Goal: Task Accomplishment & Management: Use online tool/utility

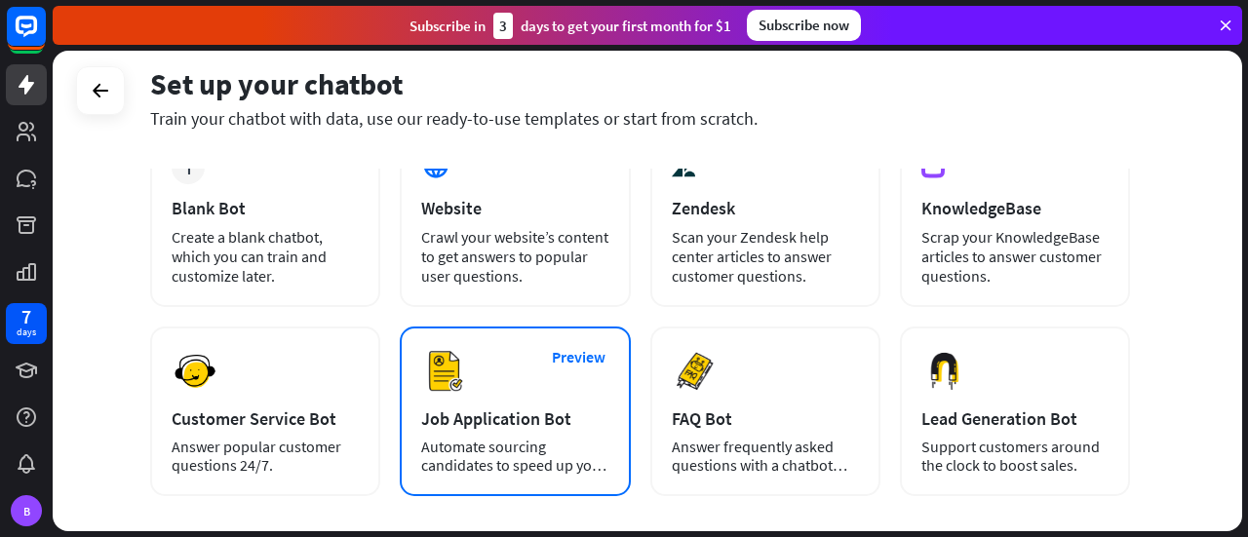
scroll to position [97, 0]
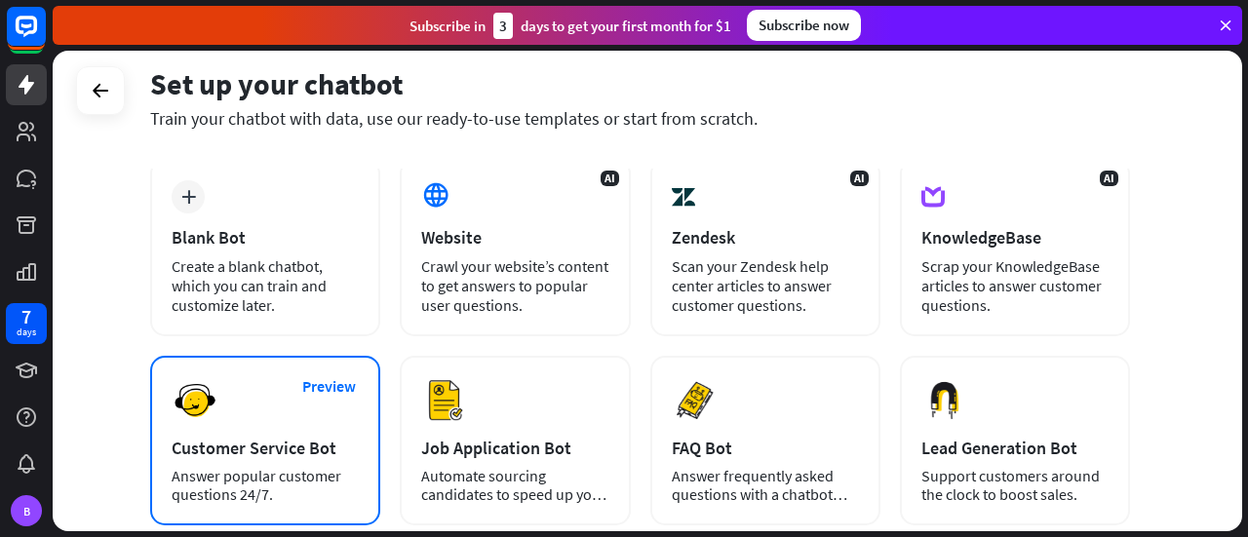
click at [329, 474] on div "Answer popular customer questions 24/7." at bounding box center [265, 485] width 187 height 37
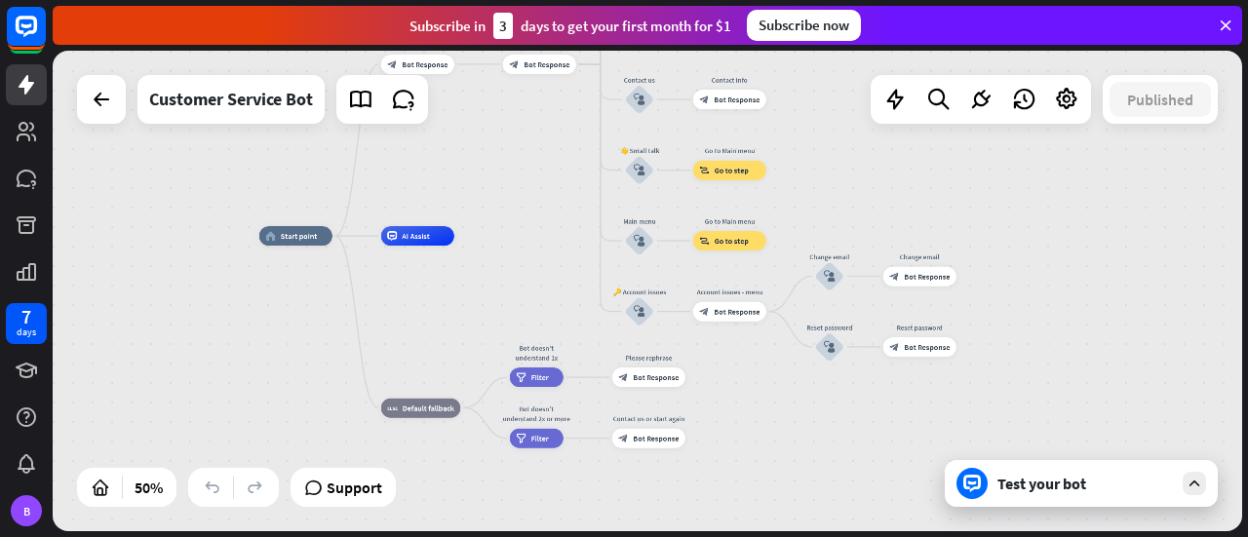
drag, startPoint x: 1069, startPoint y: 247, endPoint x: 842, endPoint y: 163, distance: 241.2
click at [842, 163] on div "home_2 Start point Welcome message block_bot_response Bot Response 🔙 Main menu …" at bounding box center [647, 291] width 1189 height 481
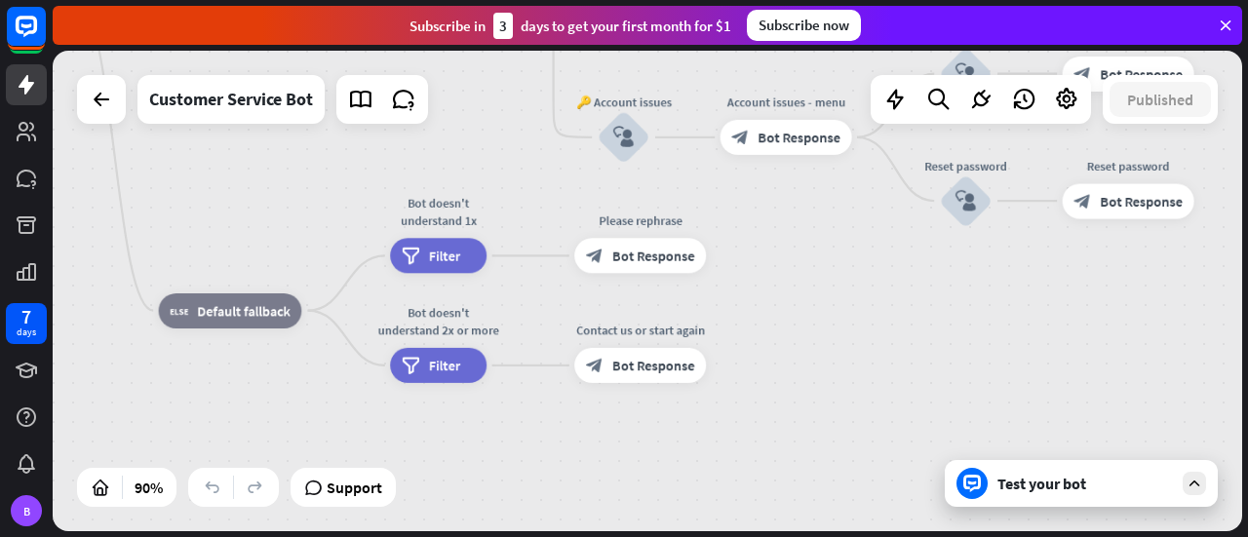
drag, startPoint x: 706, startPoint y: 407, endPoint x: 757, endPoint y: 292, distance: 125.7
click at [757, 292] on div "home_2 Start point Welcome message block_bot_response Bot Response 🔙 Main menu …" at bounding box center [475, 217] width 1071 height 433
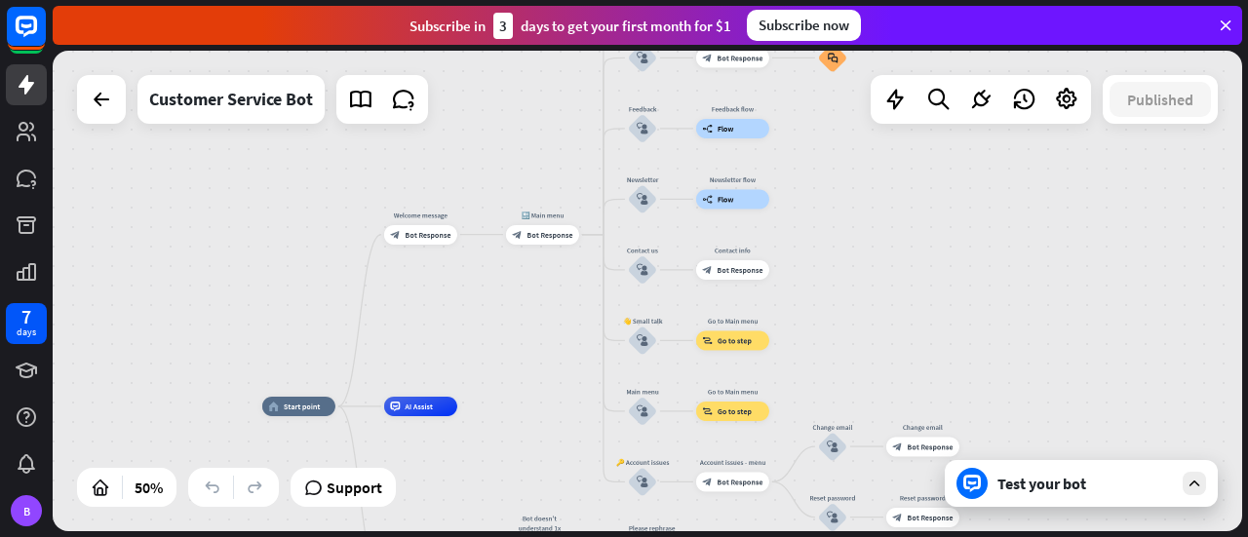
drag, startPoint x: 562, startPoint y: 193, endPoint x: 520, endPoint y: 418, distance: 229.1
click at [521, 469] on div "home_2 Start point Welcome message block_bot_response Bot Response 🔙 Main menu …" at bounding box center [559, 527] width 595 height 241
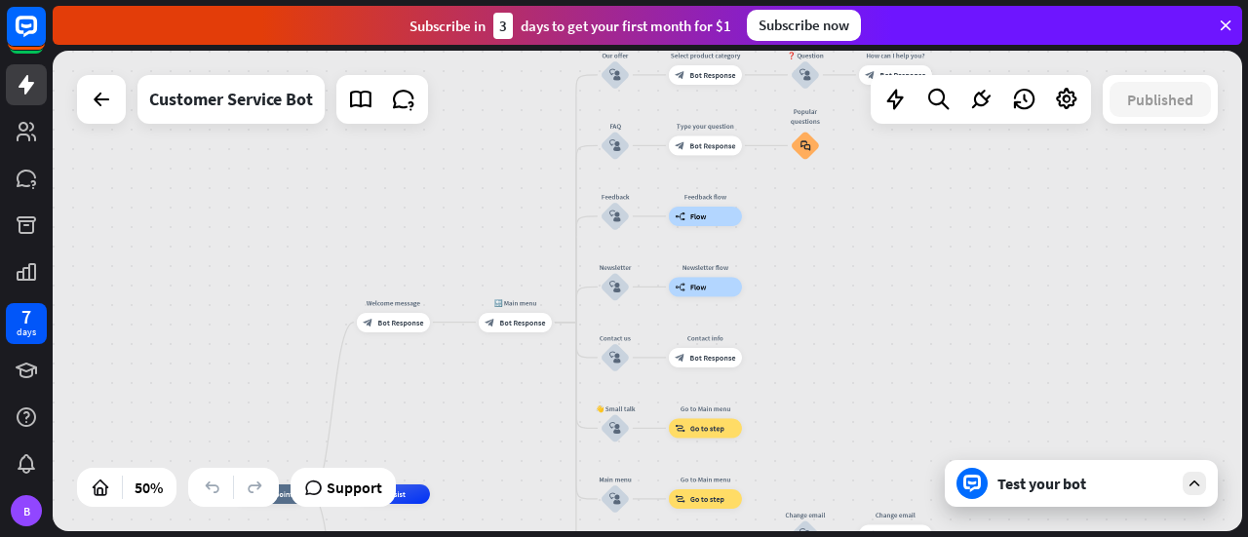
drag, startPoint x: 520, startPoint y: 332, endPoint x: 488, endPoint y: 428, distance: 100.5
click at [488, 428] on div "home_2 Start point Welcome message block_bot_response Bot Response 🔙 Main menu …" at bounding box center [647, 291] width 1189 height 481
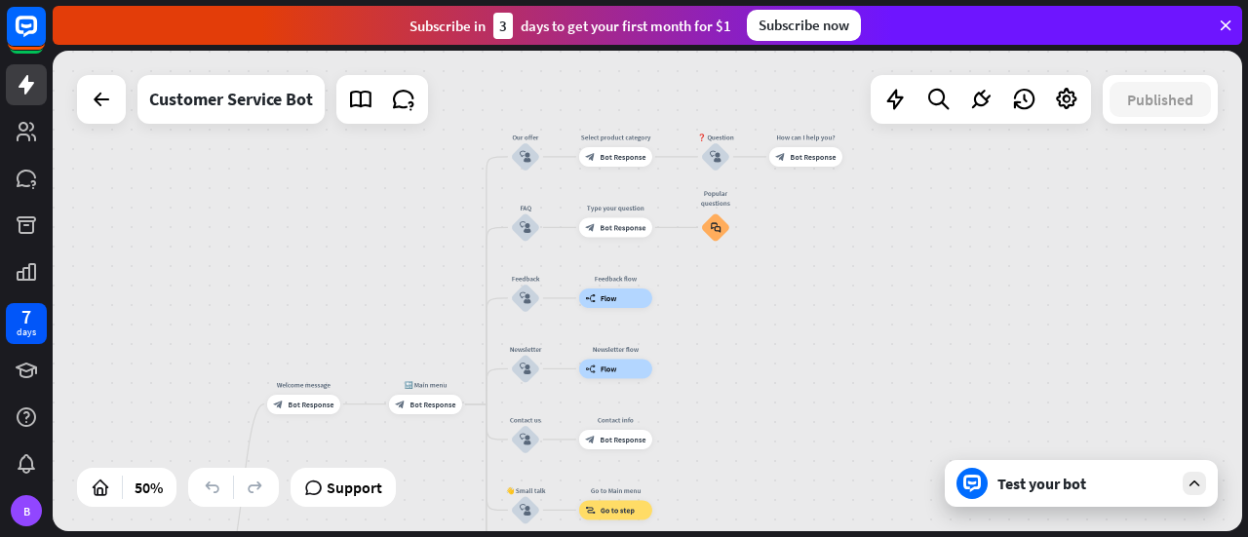
drag, startPoint x: 977, startPoint y: 329, endPoint x: 891, endPoint y: 405, distance: 114.7
click at [891, 405] on div "home_2 Start point Welcome message block_bot_response Bot Response 🔙 Main menu …" at bounding box center [647, 291] width 1189 height 481
click at [819, 167] on div "block_bot_response Bot Response" at bounding box center [805, 158] width 73 height 19
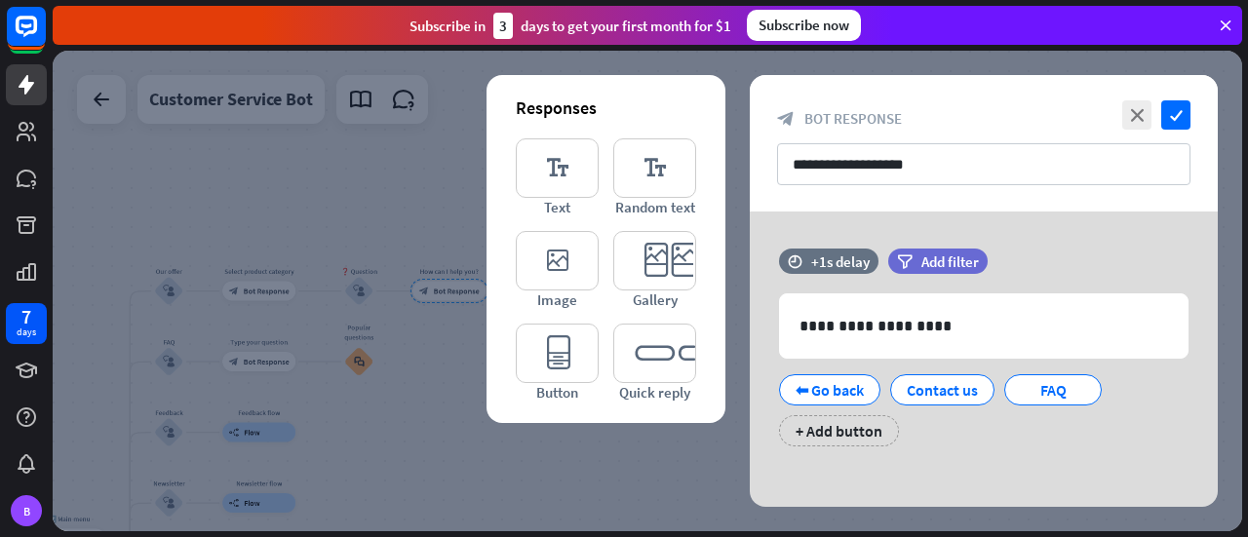
click at [628, 453] on div at bounding box center [647, 291] width 1189 height 481
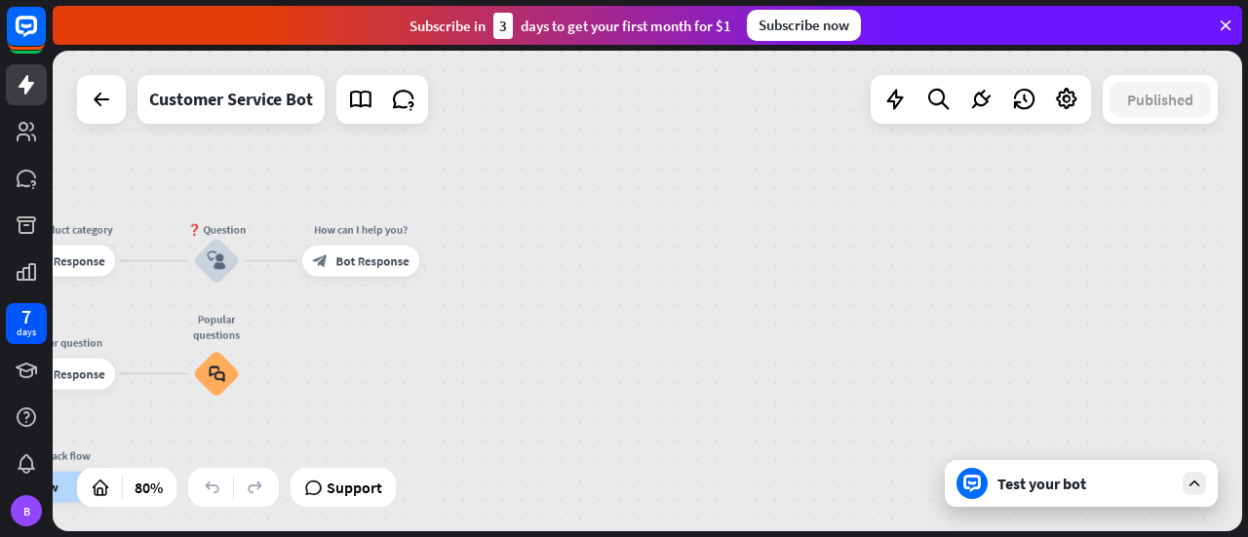
drag, startPoint x: 363, startPoint y: 351, endPoint x: 963, endPoint y: 266, distance: 606.6
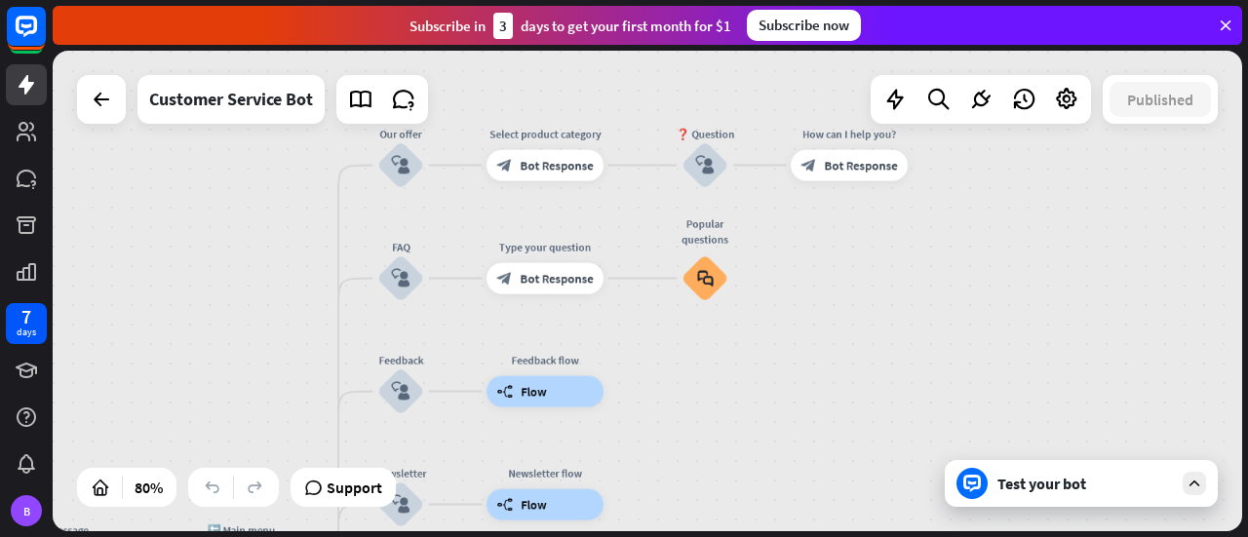
drag, startPoint x: 413, startPoint y: 363, endPoint x: 809, endPoint y: 309, distance: 399.5
click at [809, 309] on div "home_2 Start point Welcome message block_bot_response Bot Response 🔙 Main menu …" at bounding box center [647, 291] width 1189 height 481
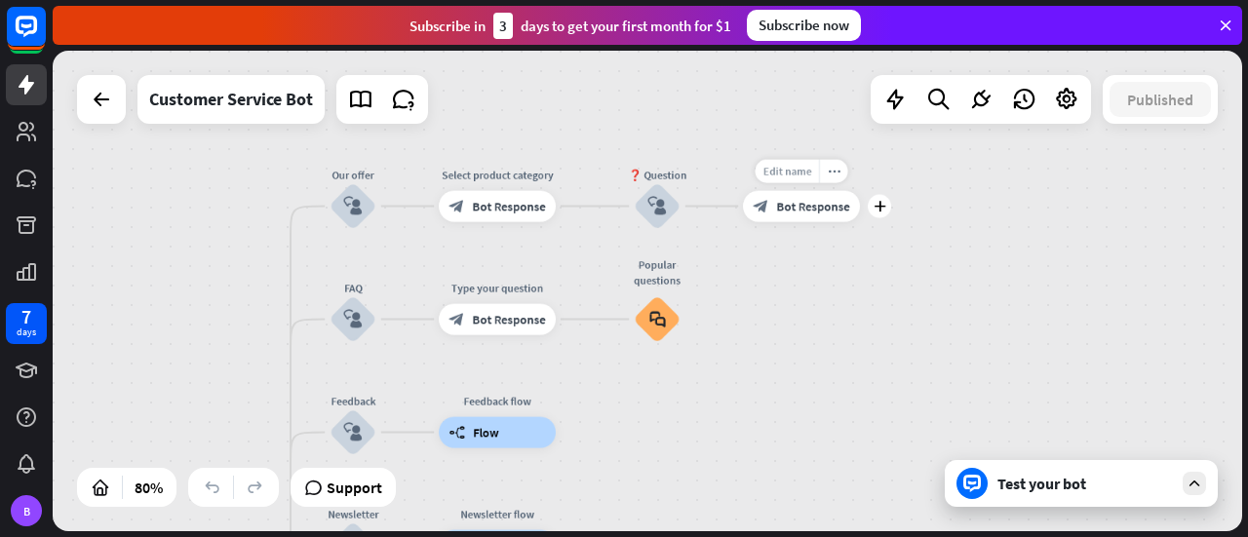
click at [794, 174] on span "Edit name" at bounding box center [786, 171] width 49 height 14
type input "*"
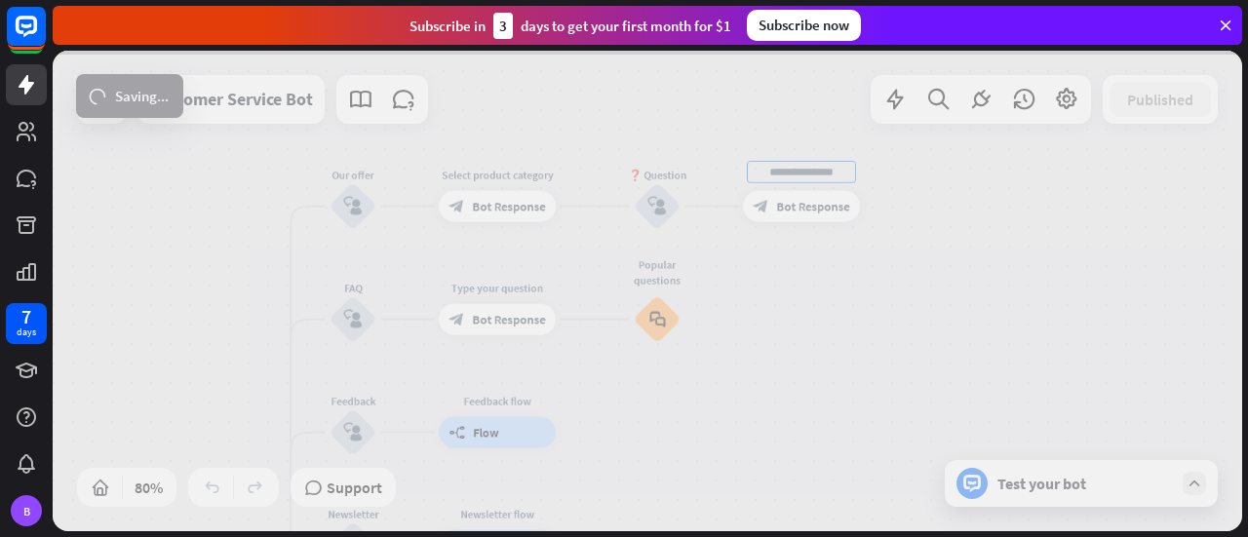
click at [500, 168] on div "home_2 Start point Welcome message block_bot_response Bot Response 🔙 Main menu …" at bounding box center [647, 291] width 1189 height 481
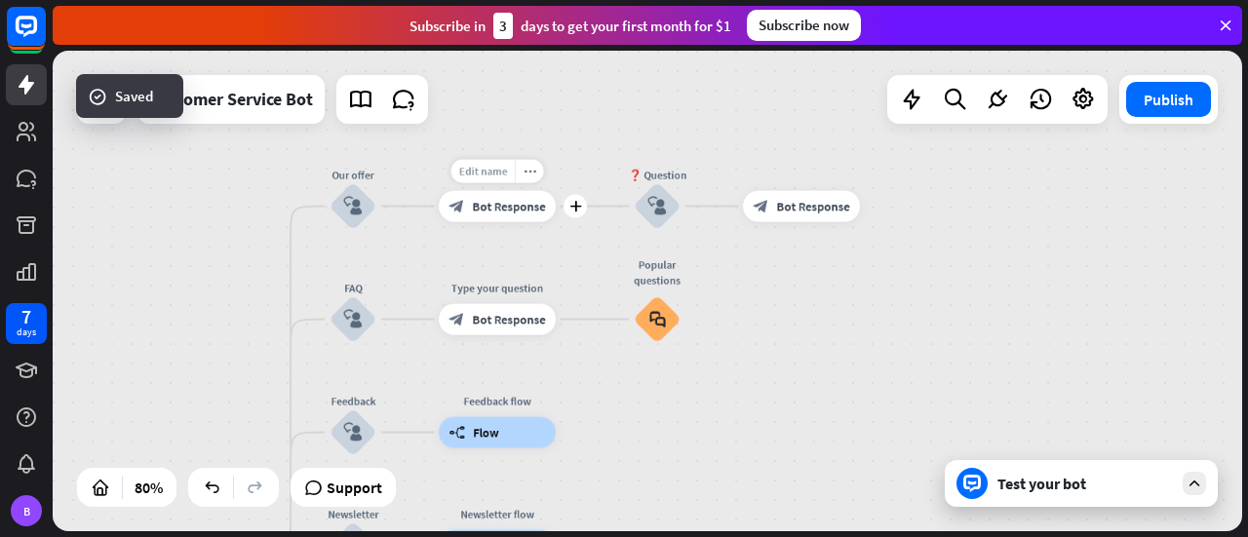
click at [502, 175] on span "Edit name" at bounding box center [482, 171] width 49 height 14
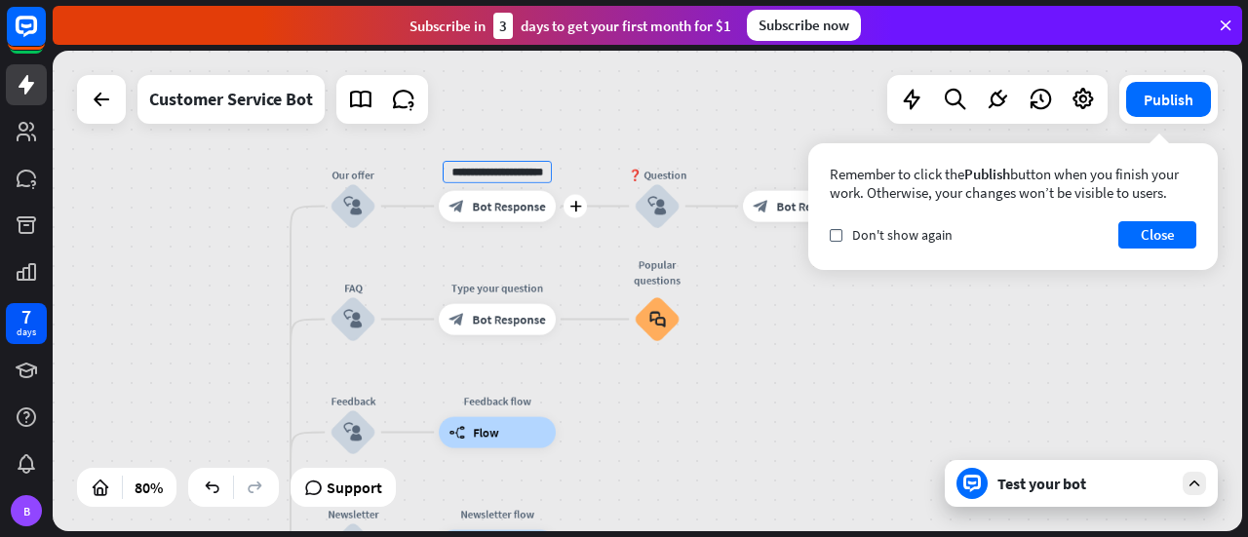
click at [535, 178] on input "**********" at bounding box center [497, 171] width 109 height 21
click at [790, 180] on div "Edit name" at bounding box center [787, 171] width 64 height 23
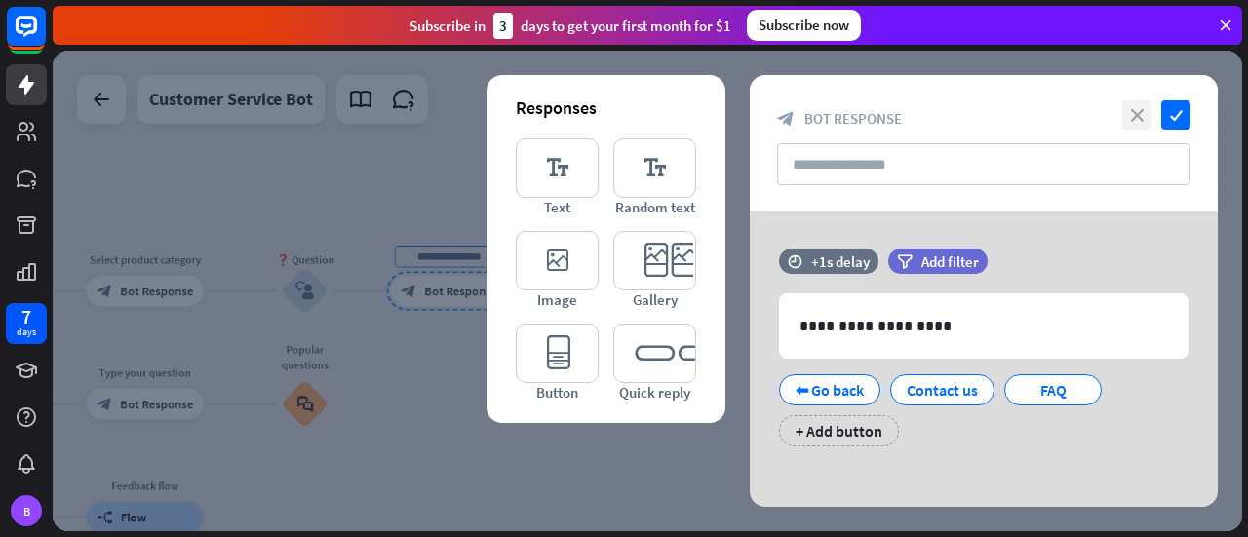
click at [1135, 110] on icon "close" at bounding box center [1136, 114] width 29 height 29
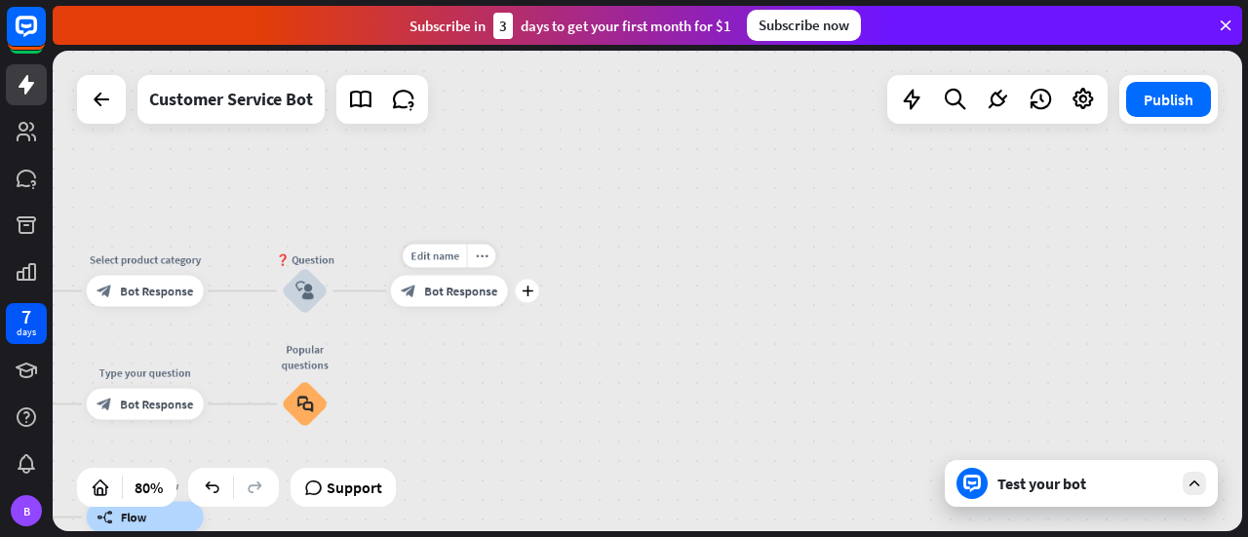
click at [456, 307] on div "Edit name more_horiz plus block_bot_response Bot Response" at bounding box center [449, 291] width 117 height 31
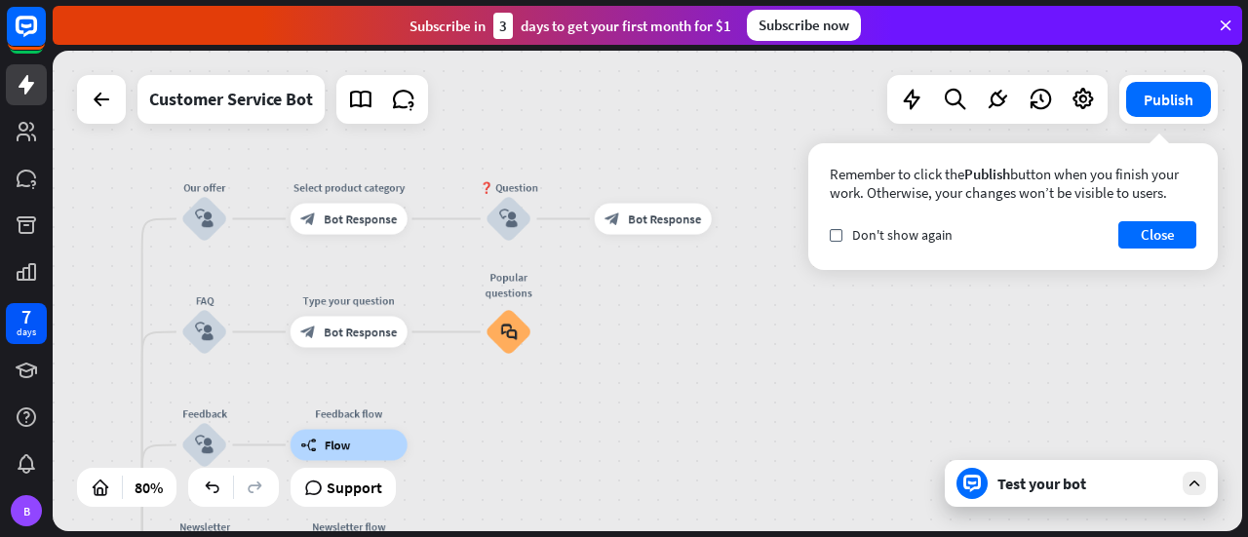
drag, startPoint x: 517, startPoint y: 375, endPoint x: 852, endPoint y: 278, distance: 349.3
click at [852, 278] on div "home_2 Start point Welcome message block_bot_response Bot Response 🔙 Main menu …" at bounding box center [647, 291] width 1189 height 481
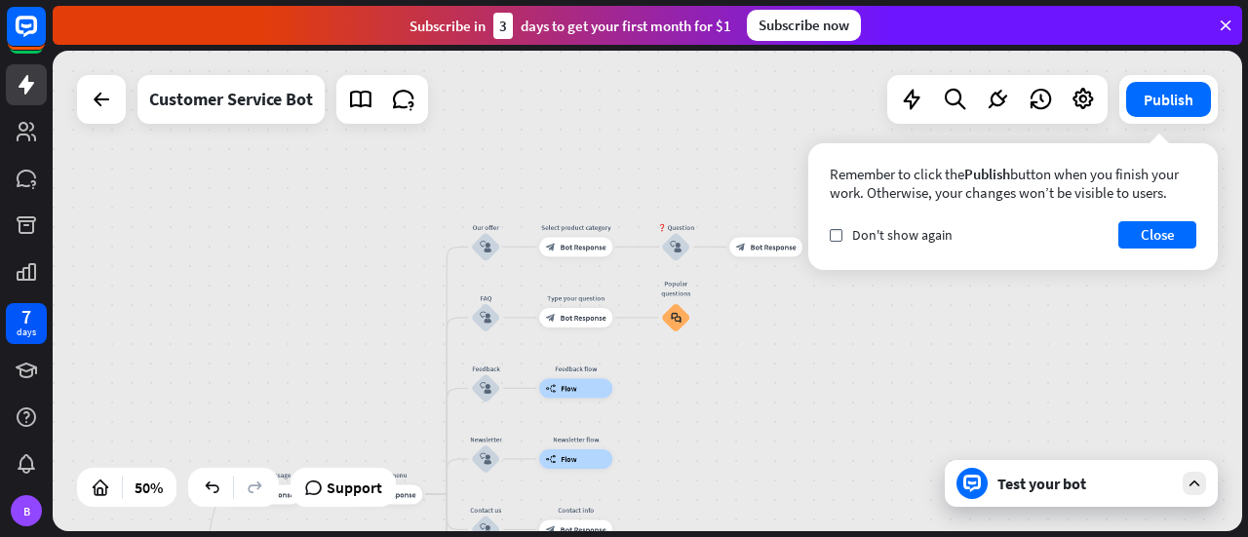
drag, startPoint x: 727, startPoint y: 394, endPoint x: 735, endPoint y: 348, distance: 46.5
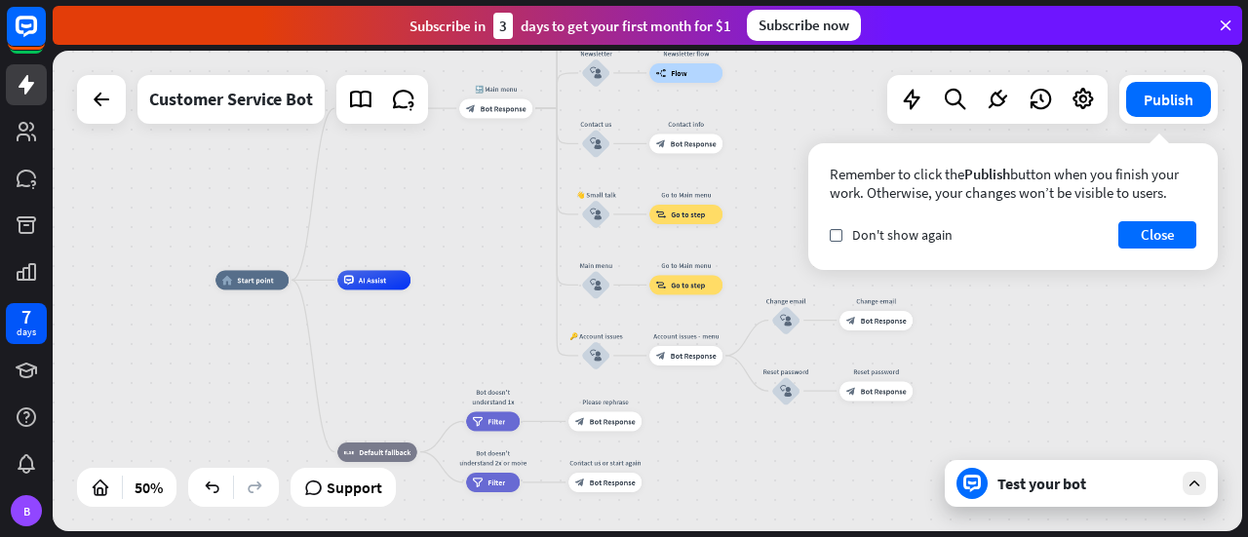
drag, startPoint x: 720, startPoint y: 383, endPoint x: 830, endPoint y: -5, distance: 403.4
click at [830, 0] on html "7 days B close Product Help First steps Get started with ChatBot Help Center Fo…" at bounding box center [624, 268] width 1248 height 537
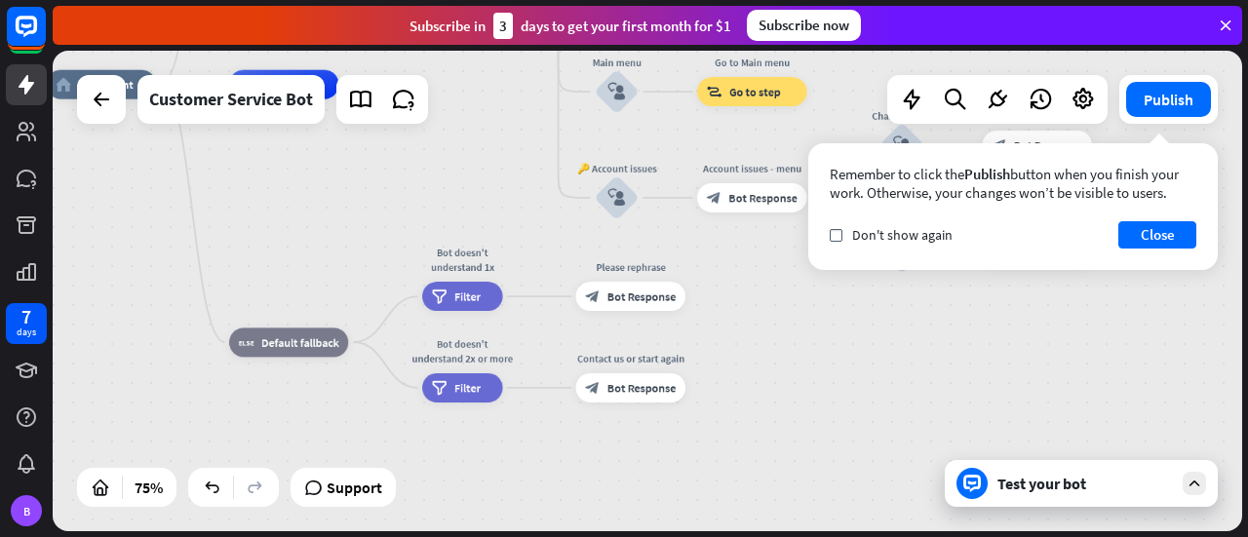
drag, startPoint x: 611, startPoint y: 239, endPoint x: 664, endPoint y: 32, distance: 213.3
click at [664, 32] on div "close Product Help First steps Get started with ChatBot Help Center Follow step…" at bounding box center [650, 268] width 1195 height 537
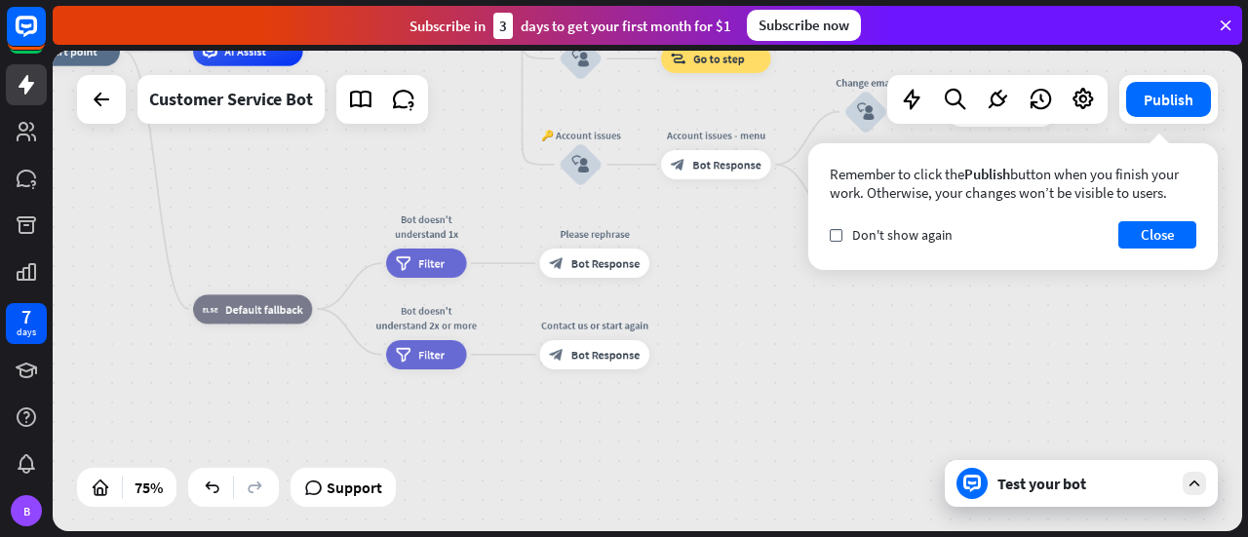
drag, startPoint x: 737, startPoint y: 331, endPoint x: 679, endPoint y: 288, distance: 73.1
click at [700, 303] on div "home_2 Start point Welcome message block_bot_response Bot Response 🔙 Main menu …" at bounding box center [457, 232] width 892 height 361
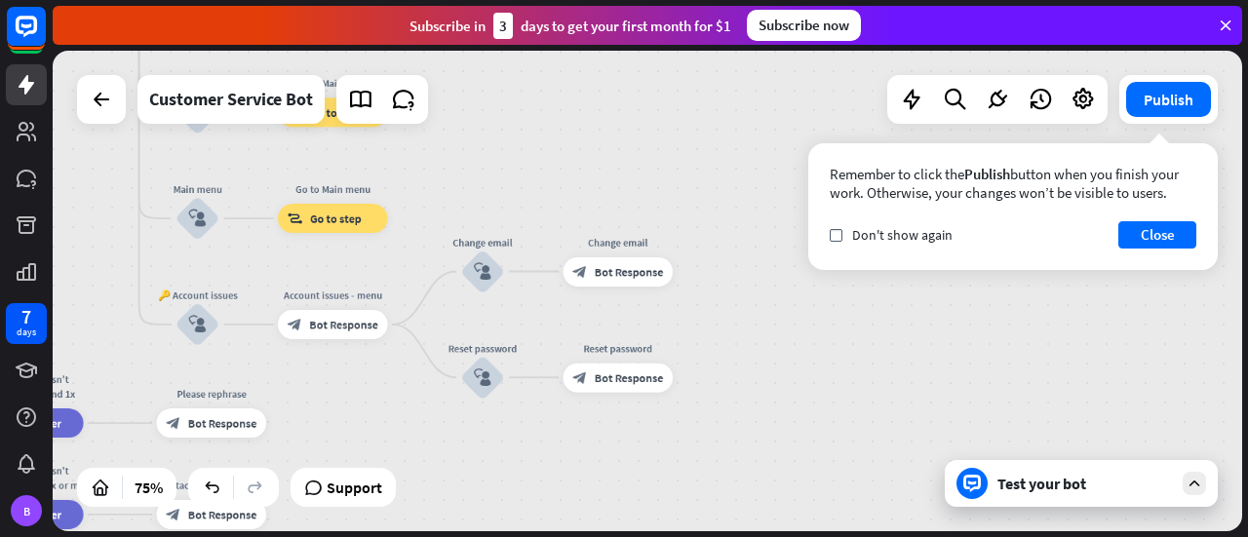
drag, startPoint x: 818, startPoint y: 324, endPoint x: 435, endPoint y: 471, distance: 410.5
click at [433, 485] on div "home_2 Start point Welcome message block_bot_response Bot Response 🔙 Main menu …" at bounding box center [74, 392] width 892 height 361
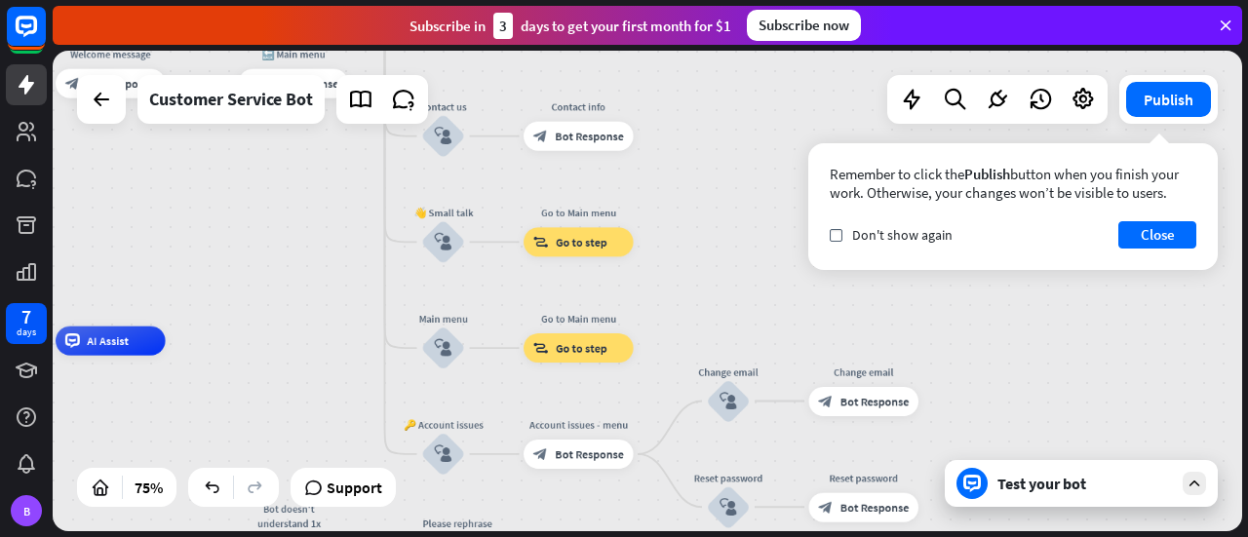
drag, startPoint x: 380, startPoint y: 408, endPoint x: 633, endPoint y: 540, distance: 285.2
click at [633, 536] on html "7 days B close Product Help First steps Get started with ChatBot Help Center Fo…" at bounding box center [624, 268] width 1248 height 537
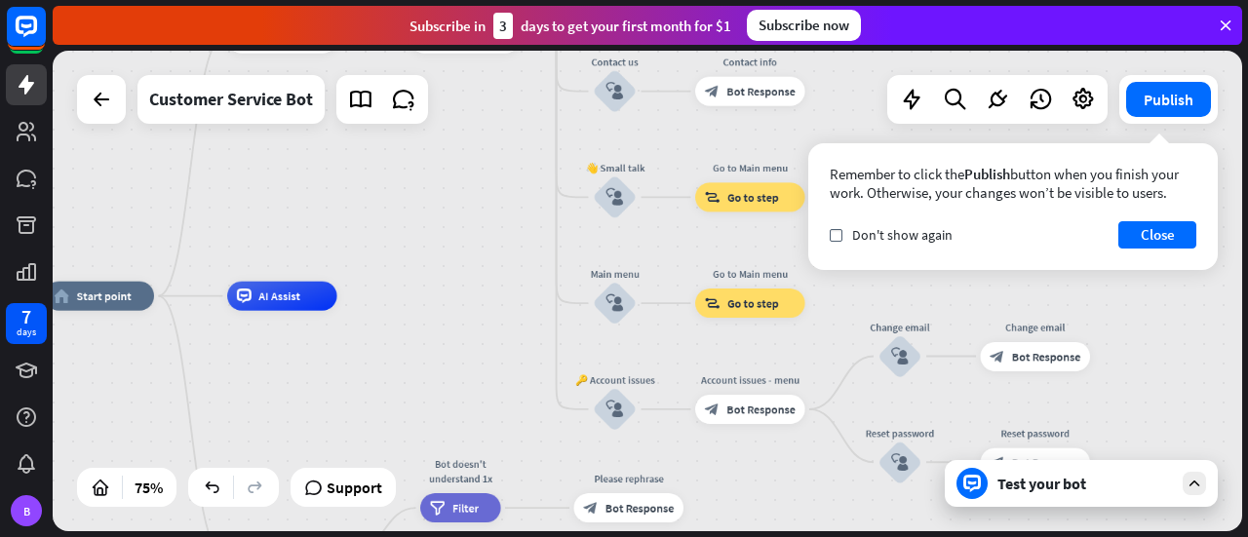
drag, startPoint x: 305, startPoint y: 283, endPoint x: 472, endPoint y: 237, distance: 172.9
click at [472, 237] on div "home_2 Start point Welcome message block_bot_response Bot Response 🔙 Main menu …" at bounding box center [647, 291] width 1189 height 481
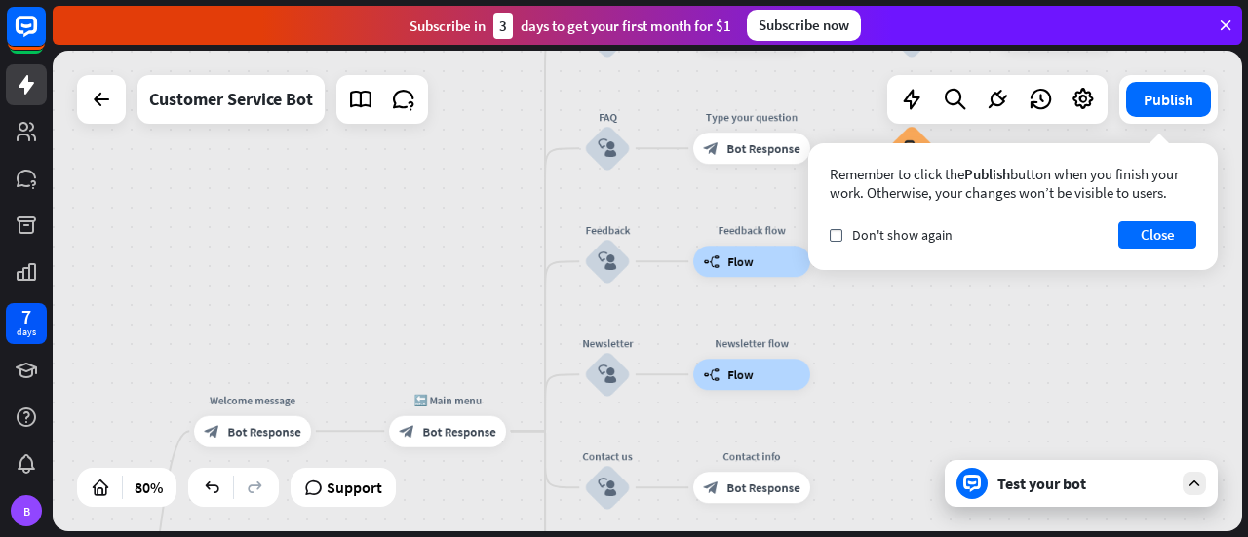
drag, startPoint x: 496, startPoint y: 176, endPoint x: 491, endPoint y: 575, distance: 398.8
click at [491, 536] on html "7 days B close Product Help First steps Get started with ChatBot Help Center Fo…" at bounding box center [624, 268] width 1248 height 537
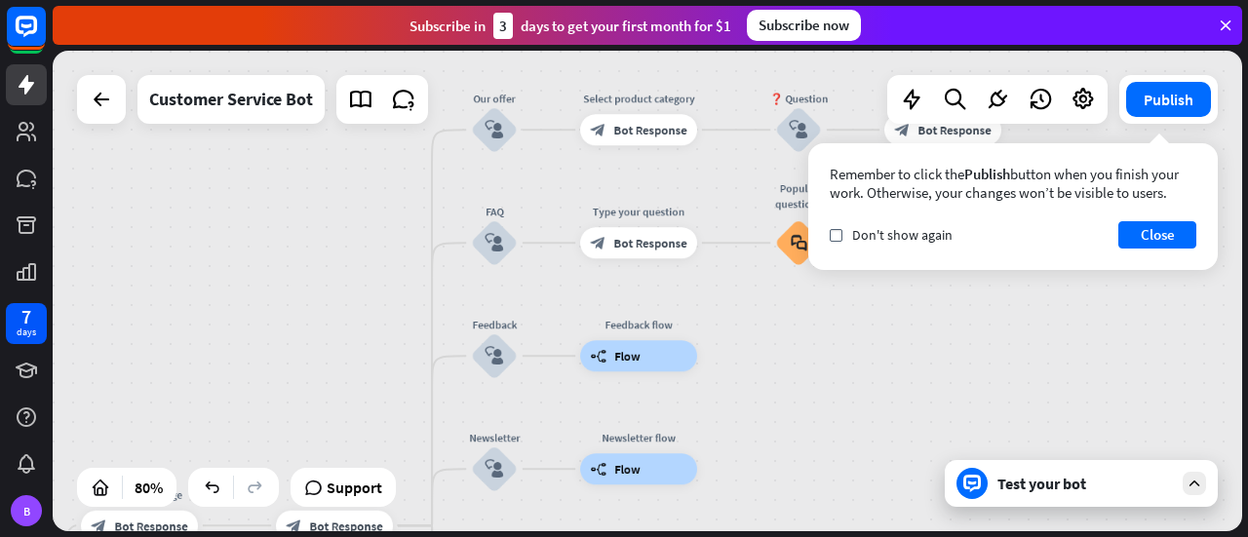
drag, startPoint x: 492, startPoint y: 175, endPoint x: 371, endPoint y: 291, distance: 166.9
click at [371, 291] on div "home_2 Start point Welcome message block_bot_response Bot Response 🔙 Main menu …" at bounding box center [647, 291] width 1189 height 481
click at [817, 391] on div "home_2 Start point Welcome message block_bot_response Bot Response 🔙 Main menu …" at bounding box center [647, 291] width 1189 height 481
click at [1174, 238] on button "Close" at bounding box center [1157, 234] width 78 height 27
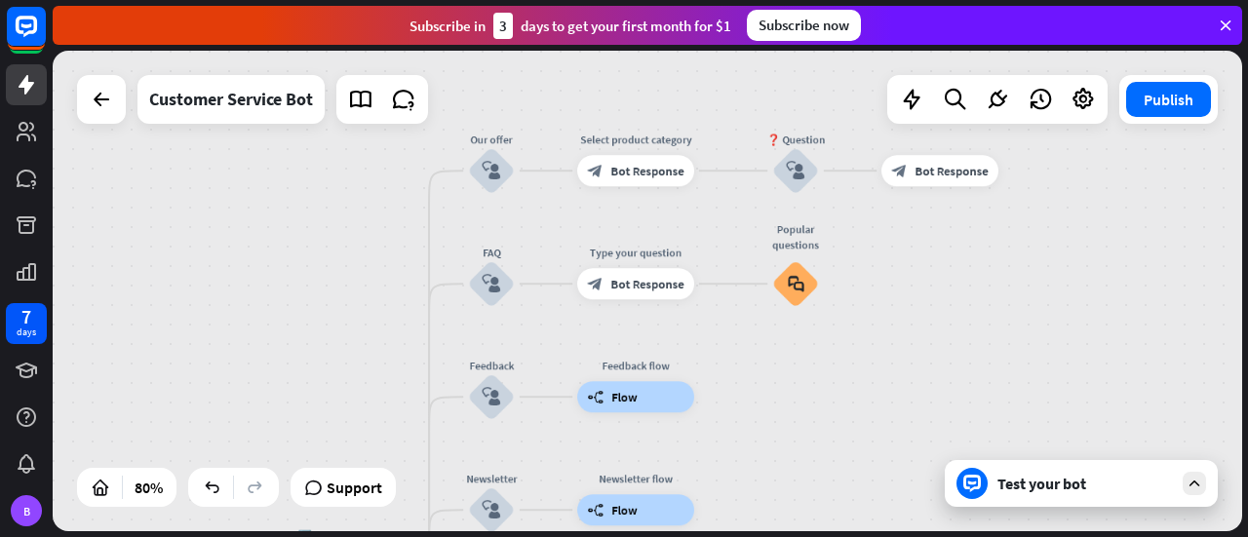
drag, startPoint x: 1095, startPoint y: 219, endPoint x: 1092, endPoint y: 260, distance: 41.1
click at [1092, 260] on div "home_2 Start point Welcome message block_bot_response Bot Response 🔙 Main menu …" at bounding box center [647, 291] width 1189 height 481
click at [964, 176] on span "Bot Response" at bounding box center [951, 171] width 73 height 16
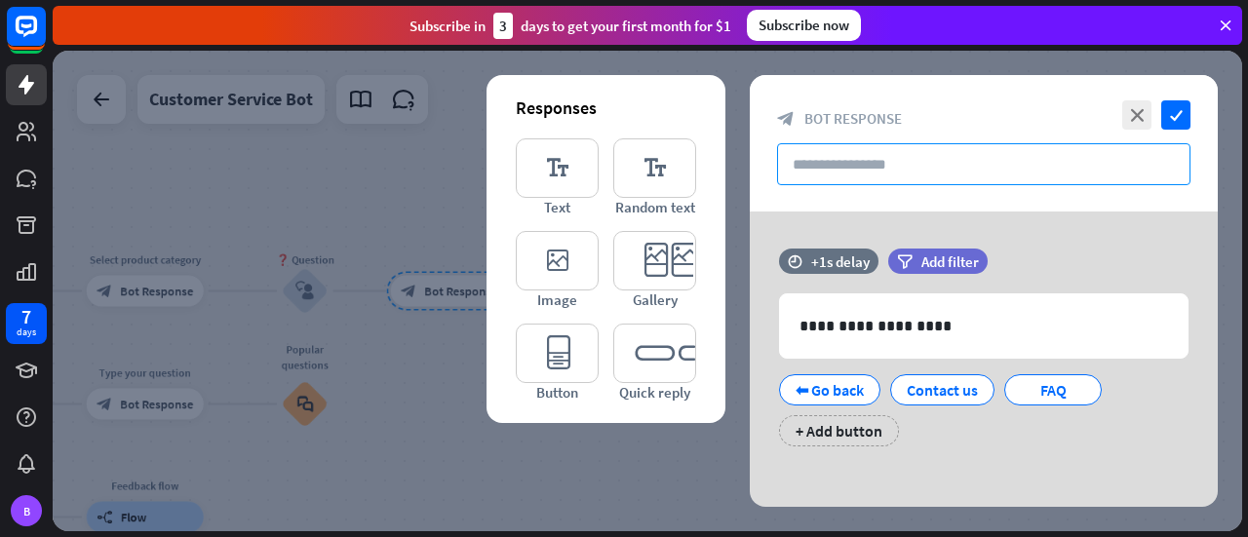
click at [957, 171] on input "text" at bounding box center [983, 164] width 413 height 42
click at [345, 192] on div at bounding box center [647, 291] width 1189 height 481
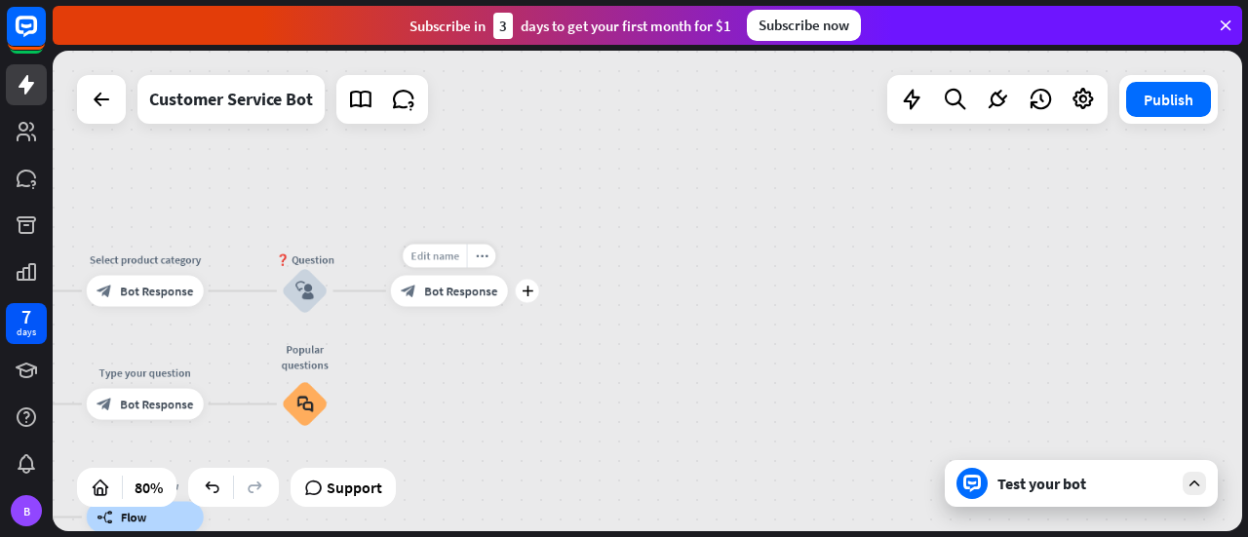
click at [431, 253] on span "Edit name" at bounding box center [434, 256] width 49 height 14
click at [436, 305] on div "block_bot_response Bot Response" at bounding box center [449, 291] width 117 height 31
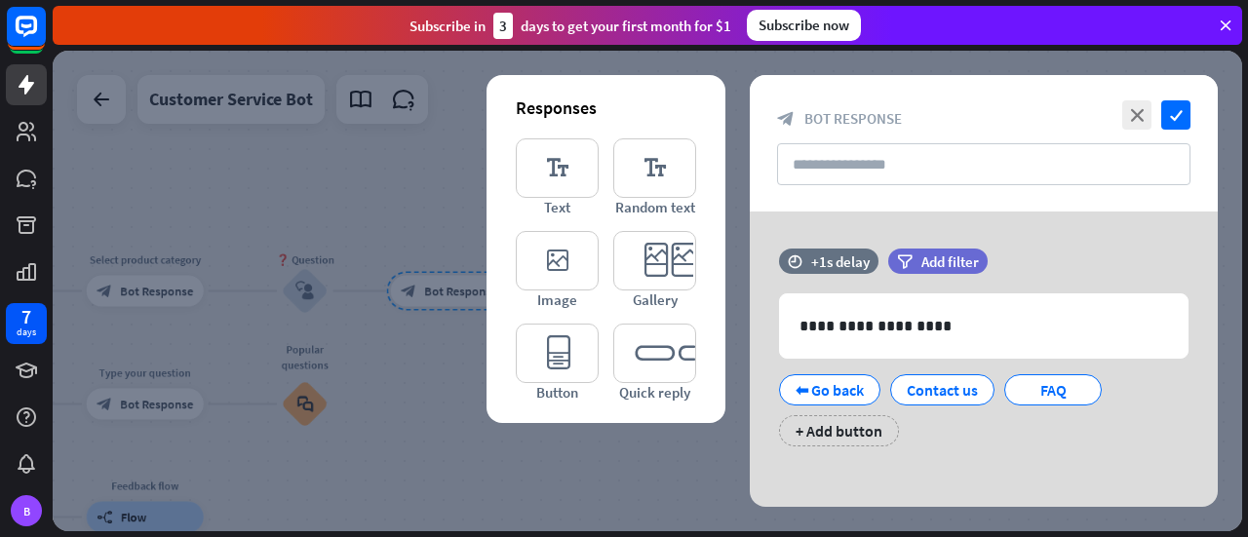
click at [437, 253] on div at bounding box center [647, 291] width 1189 height 481
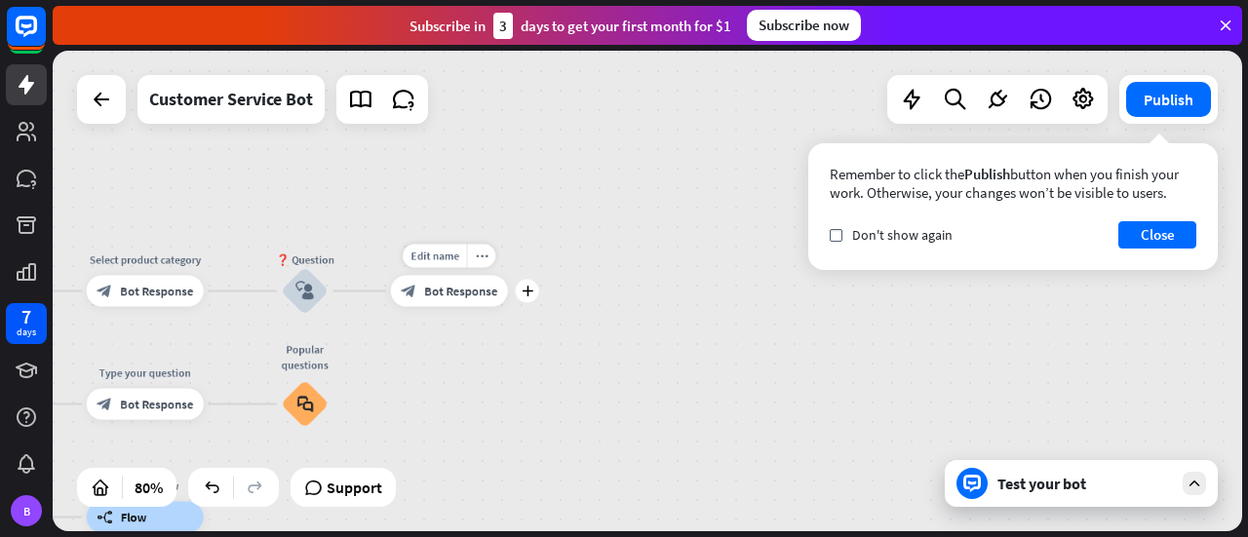
drag, startPoint x: 443, startPoint y: 274, endPoint x: 445, endPoint y: 302, distance: 28.3
click at [444, 276] on div "Edit name more_horiz plus block_bot_response Bot Response" at bounding box center [449, 291] width 117 height 31
click at [445, 302] on div "block_bot_response Bot Response" at bounding box center [450, 293] width 117 height 31
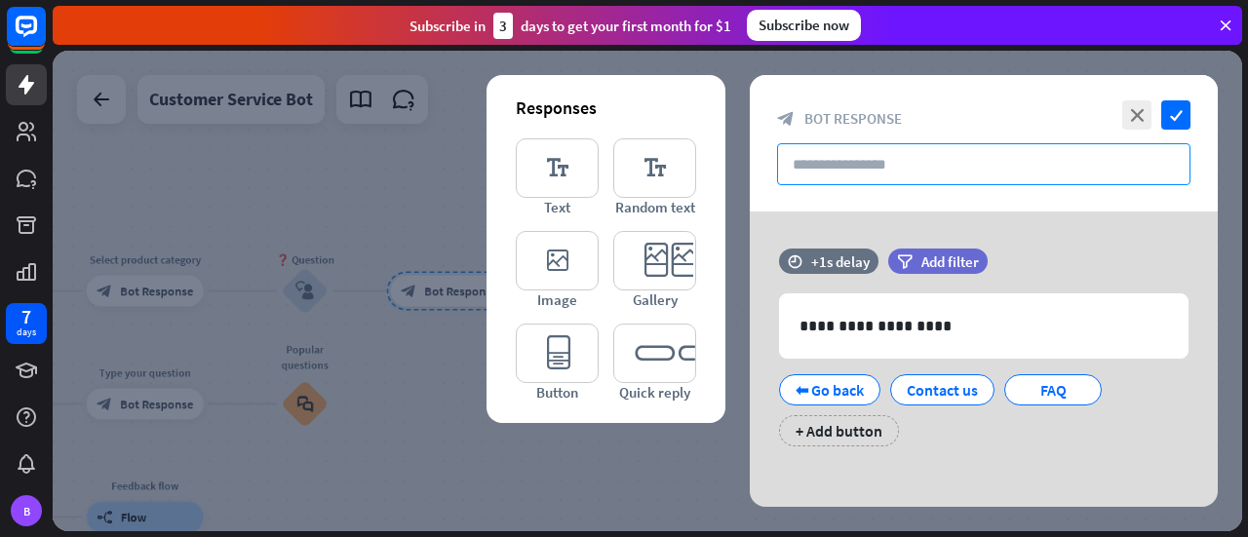
click at [850, 164] on input "text" at bounding box center [983, 164] width 413 height 42
type input "*"
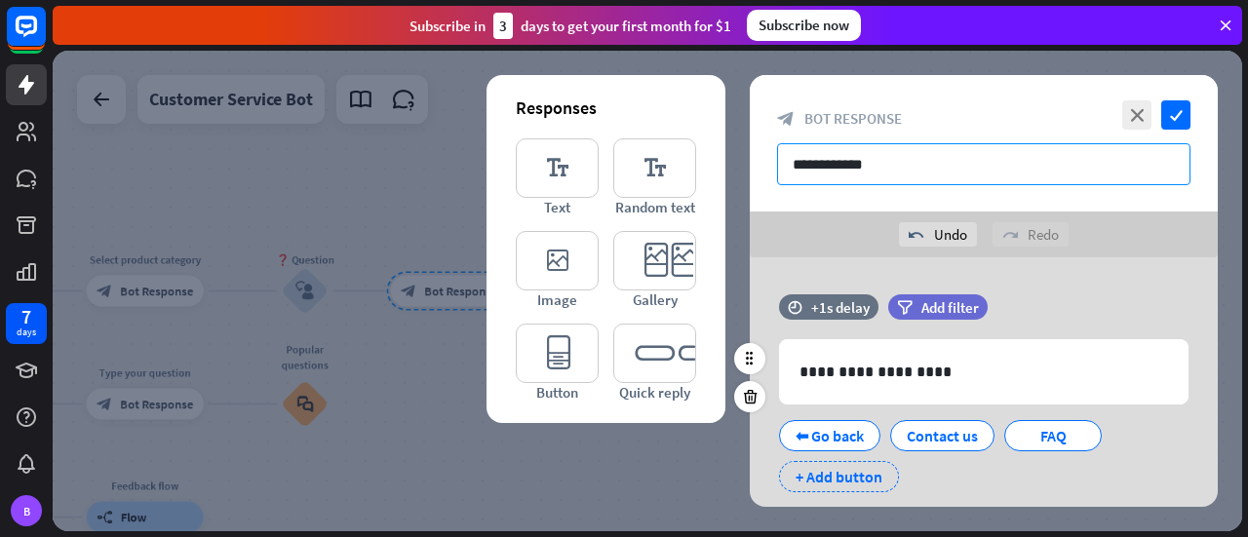
type input "**********"
click at [813, 465] on div "+ Add button" at bounding box center [839, 476] width 120 height 31
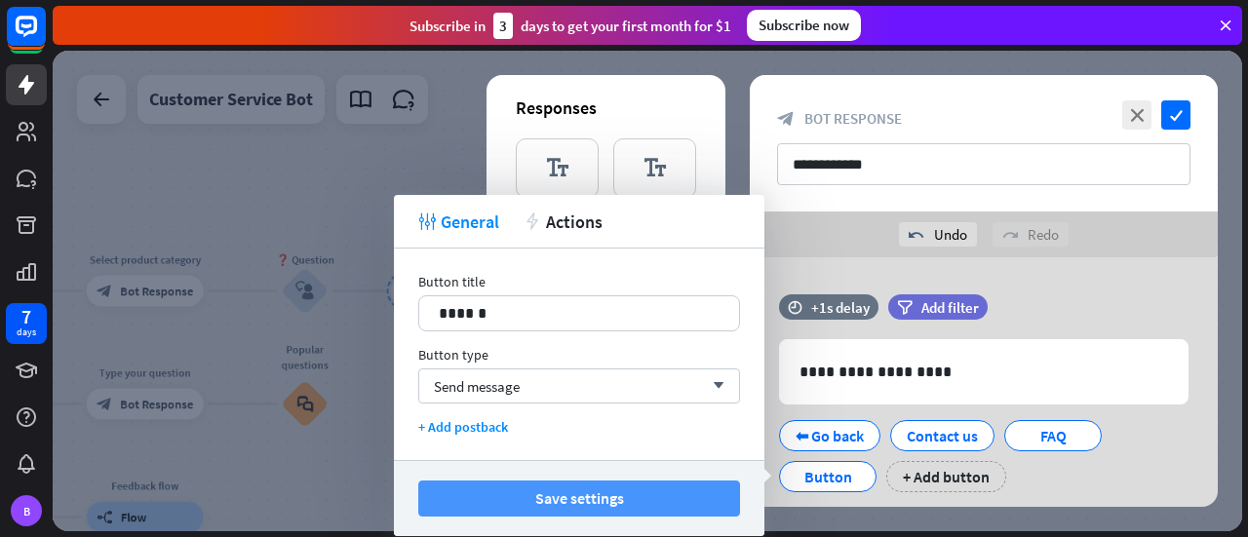
click at [673, 492] on button "Save settings" at bounding box center [579, 499] width 322 height 36
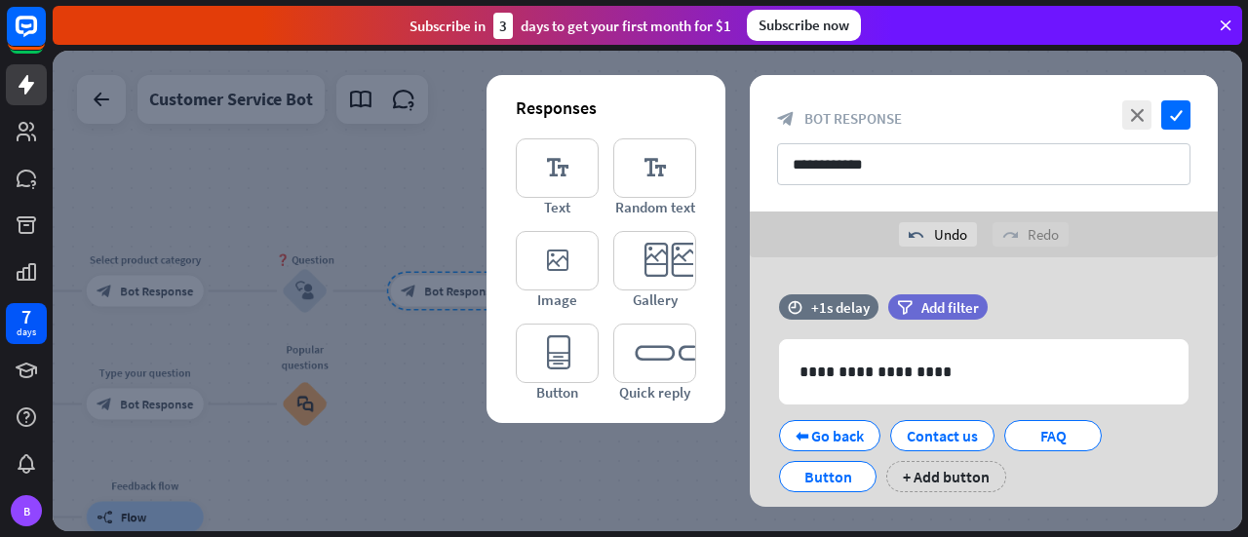
click at [677, 487] on div at bounding box center [647, 291] width 1189 height 481
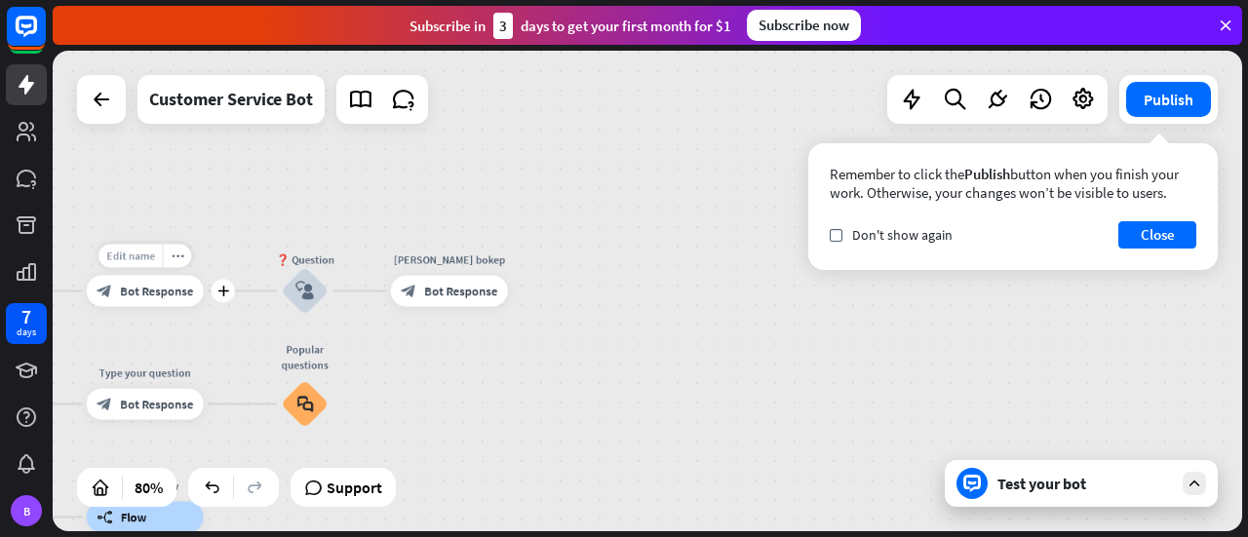
click at [161, 267] on div "Edit name" at bounding box center [130, 256] width 64 height 23
type input "*"
type input "**********"
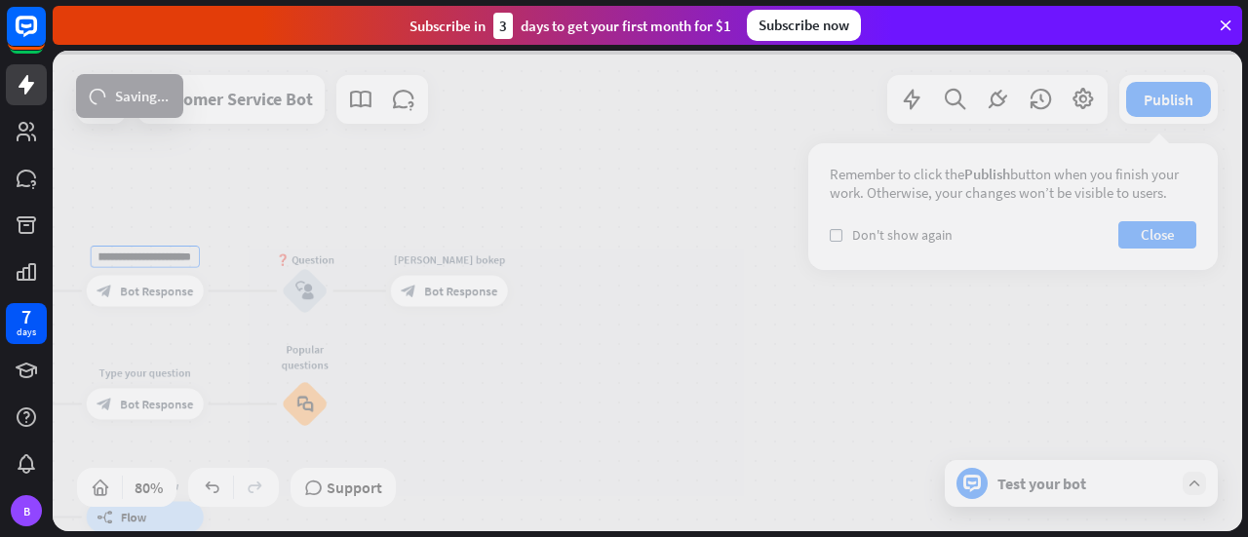
scroll to position [0, 0]
click at [145, 365] on div "**********" at bounding box center [647, 291] width 1189 height 481
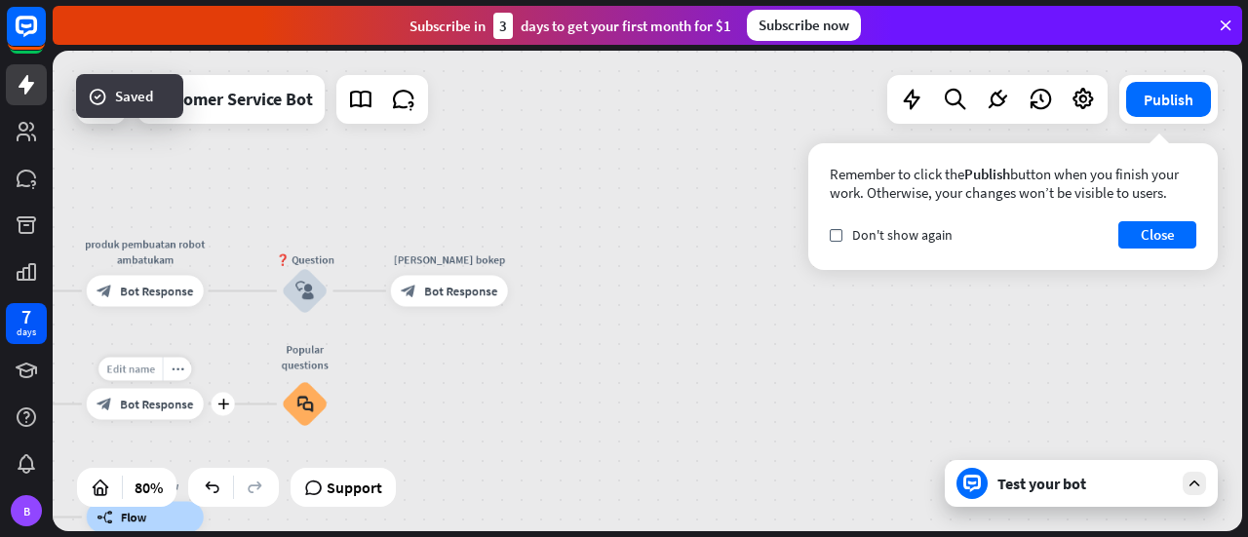
click at [157, 370] on div "Edit name" at bounding box center [130, 369] width 64 height 23
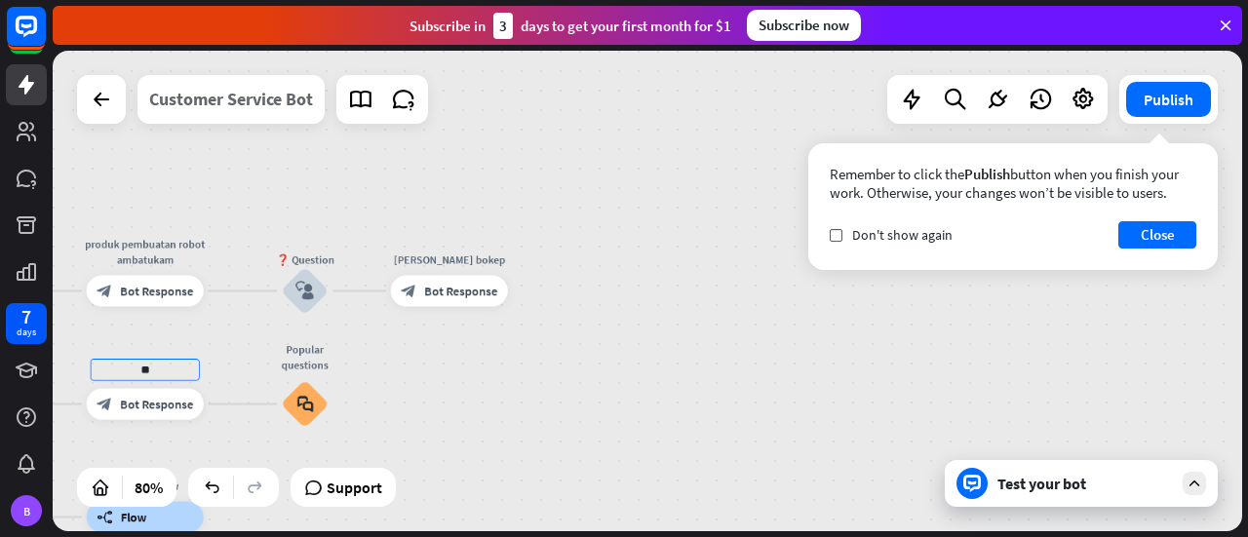
type input "*"
type input "********"
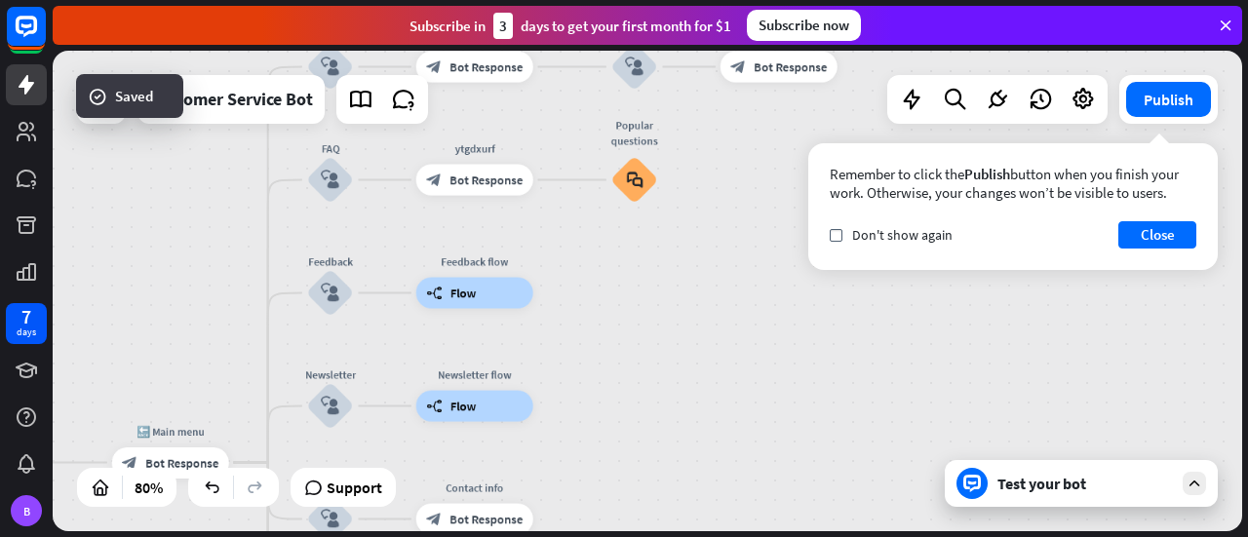
drag, startPoint x: 571, startPoint y: 435, endPoint x: 817, endPoint y: 279, distance: 291.0
click at [890, 229] on div "home_2 Start point Welcome message block_bot_response Bot Response 🔙 Main menu …" at bounding box center [647, 291] width 1189 height 481
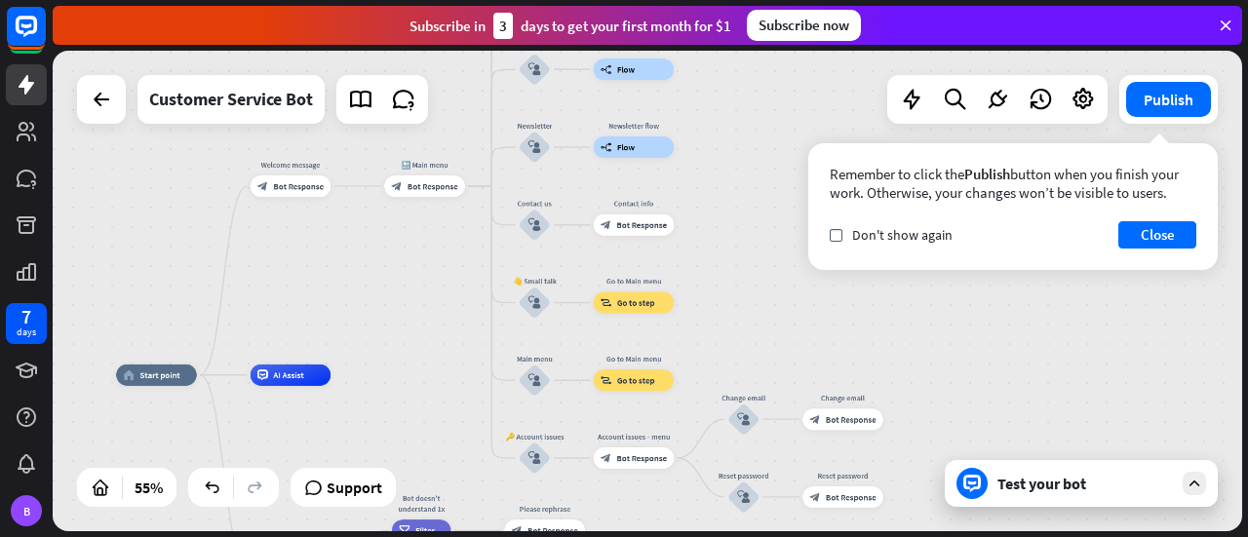
drag, startPoint x: 682, startPoint y: 373, endPoint x: 751, endPoint y: 149, distance: 234.4
click at [764, 139] on div "home_2 Start point Welcome message block_bot_response Bot Response 🔙 Main menu …" at bounding box center [647, 291] width 1189 height 481
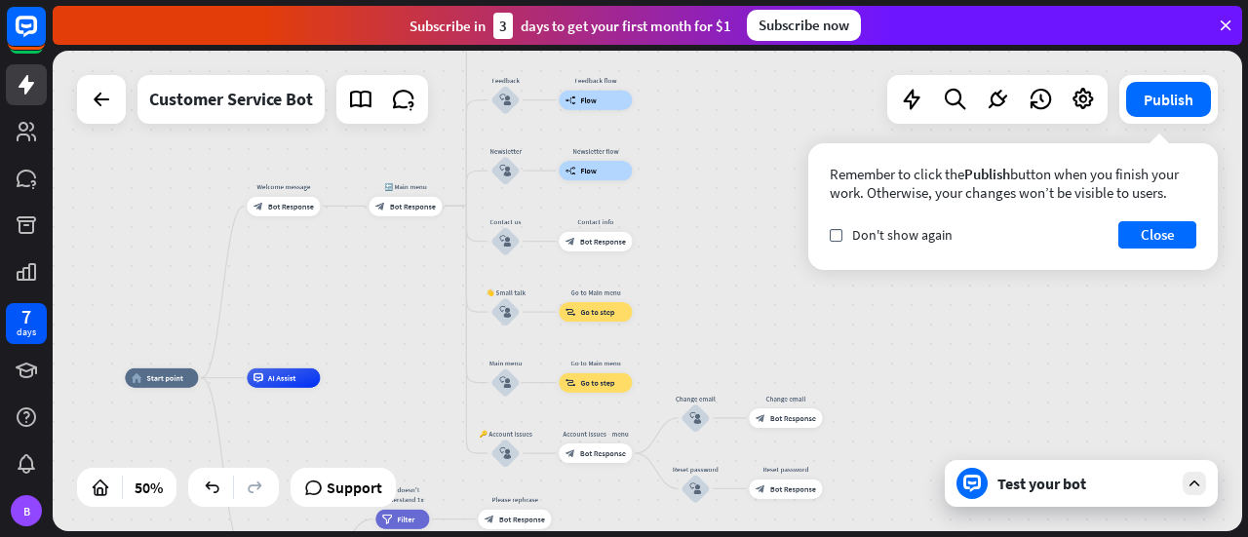
click at [490, 398] on div "Main menu block_user_input" at bounding box center [504, 383] width 29 height 29
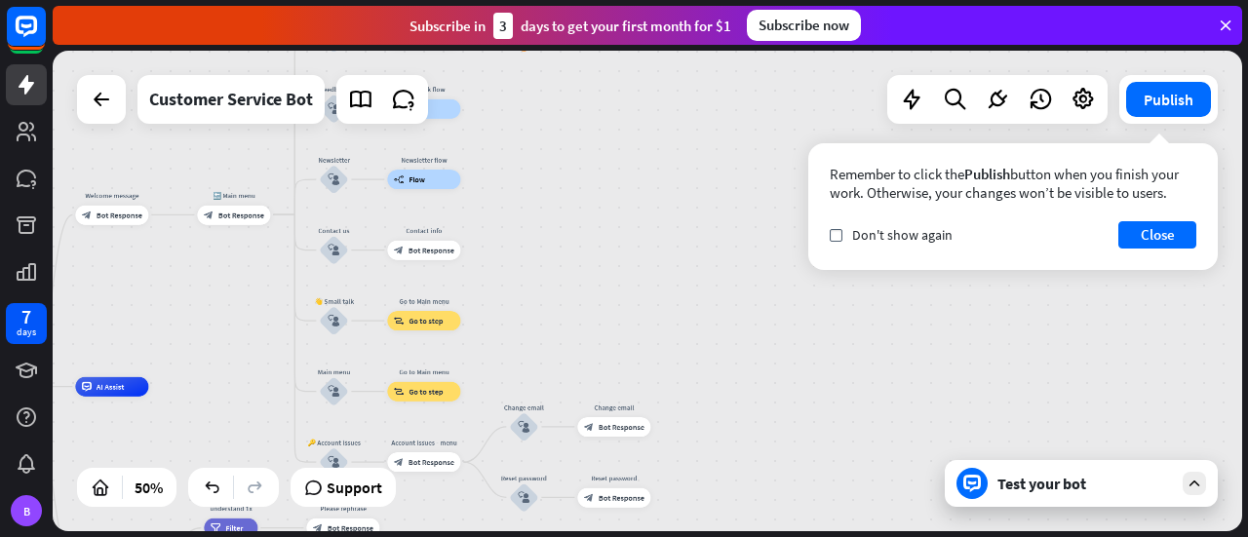
drag, startPoint x: 889, startPoint y: 202, endPoint x: 1004, endPoint y: 158, distance: 123.1
click at [987, 158] on div "Remember to click the Publish button when you finish your work. Otherwise, your…" at bounding box center [1012, 206] width 409 height 127
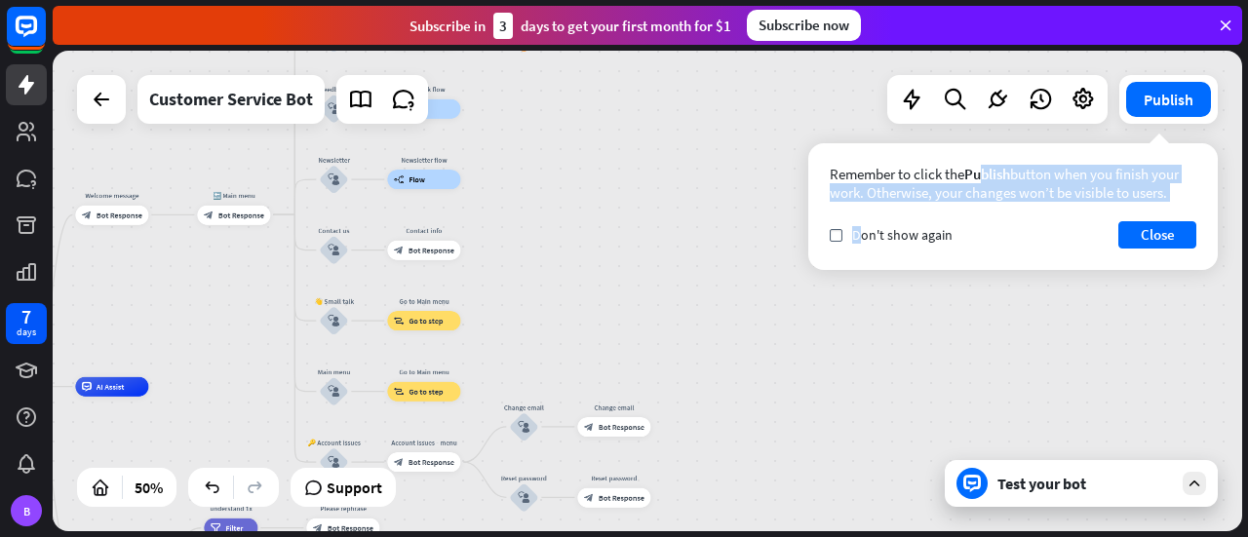
click at [913, 332] on div "home_2 Start point Welcome message block_bot_response Bot Response 🔙 Main menu …" at bounding box center [647, 291] width 1189 height 481
click at [1141, 351] on div "home_2 Start point Welcome message block_bot_response Bot Response 🔙 Main menu …" at bounding box center [647, 291] width 1189 height 481
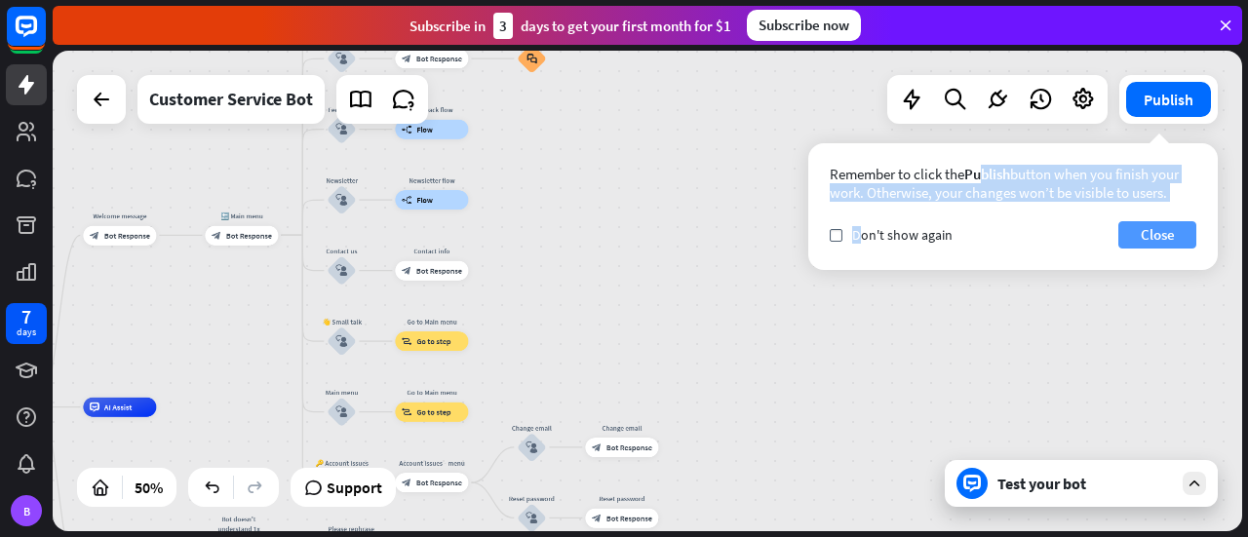
click at [1177, 242] on button "Close" at bounding box center [1157, 234] width 78 height 27
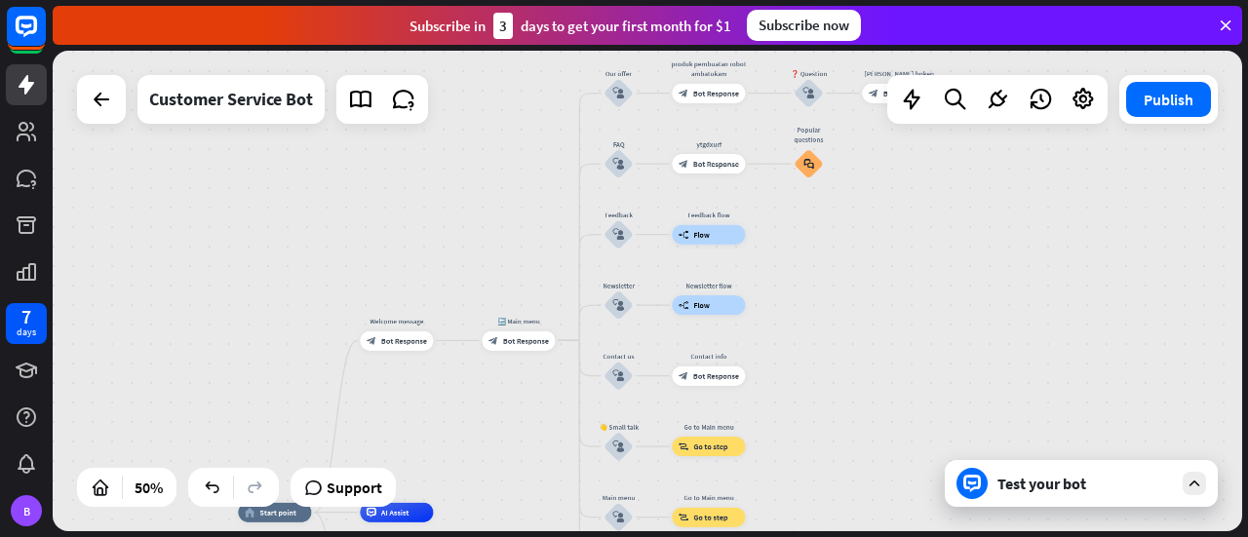
drag, startPoint x: 790, startPoint y: 169, endPoint x: 1067, endPoint y: 274, distance: 296.2
click at [1067, 274] on div "home_2 Start point Welcome message block_bot_response Bot Response 🔙 Main menu …" at bounding box center [647, 291] width 1189 height 481
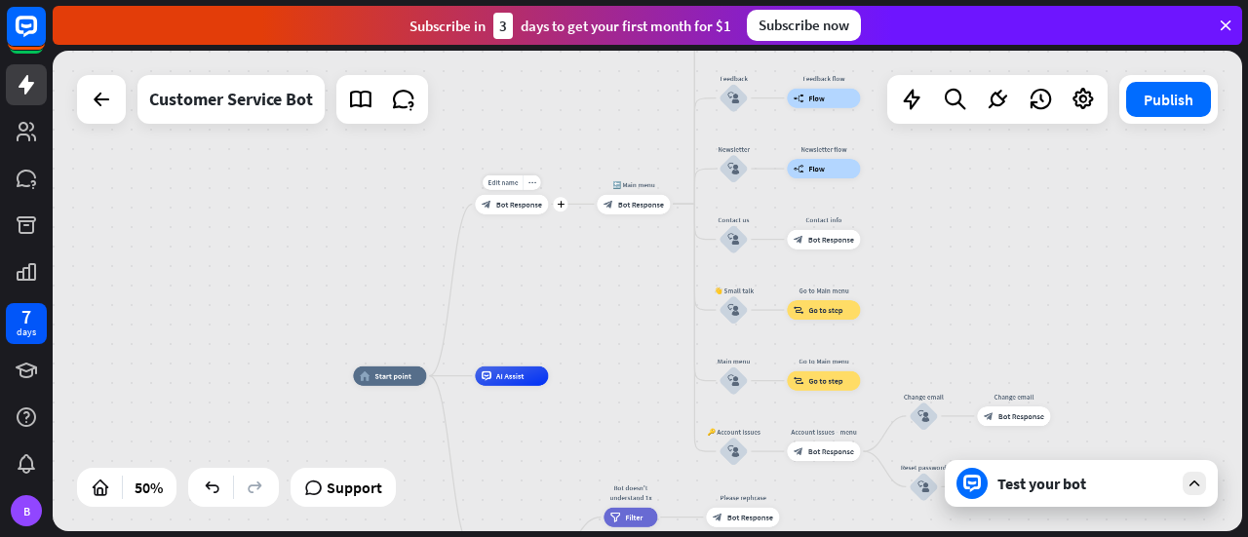
drag, startPoint x: 397, startPoint y: 373, endPoint x: 536, endPoint y: 205, distance: 218.8
click at [536, 205] on div "home_2 Start point Edit name more_horiz plus Welcome message block_bot_response…" at bounding box center [647, 291] width 1189 height 481
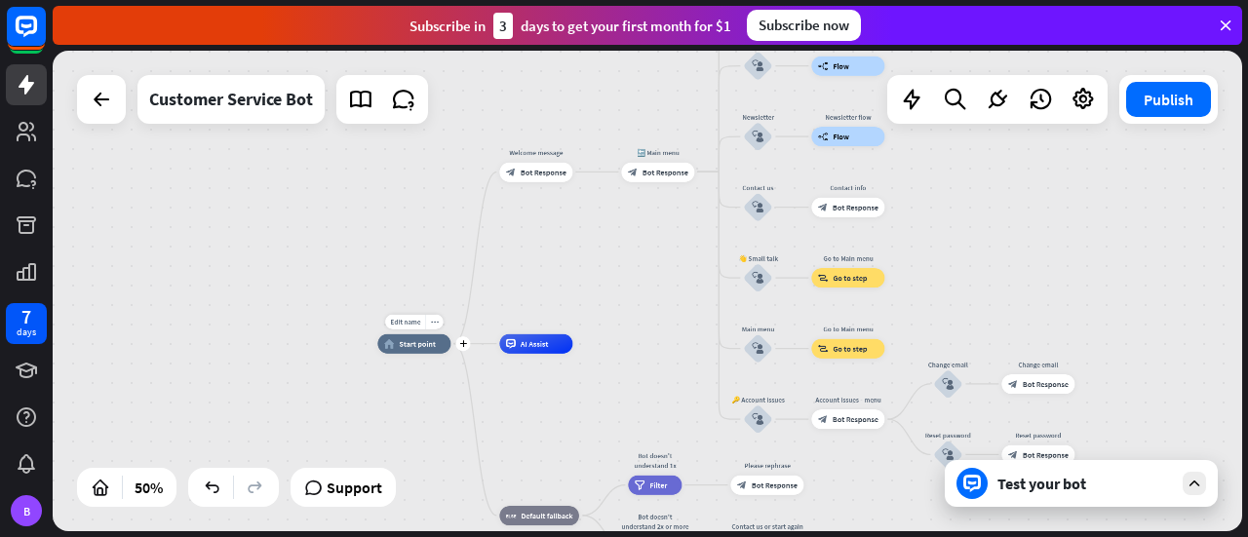
click at [435, 354] on div "Edit name more_horiz plus home_2 Start point" at bounding box center [413, 343] width 73 height 19
click at [1062, 499] on div "Test your bot" at bounding box center [1081, 483] width 273 height 47
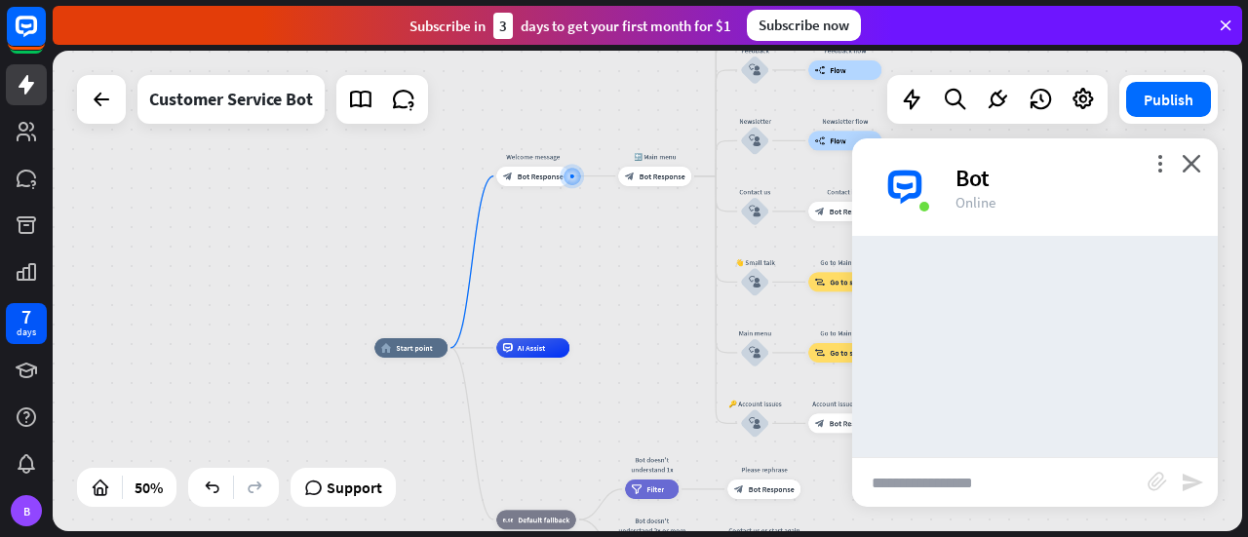
click at [905, 504] on input "text" at bounding box center [999, 482] width 295 height 49
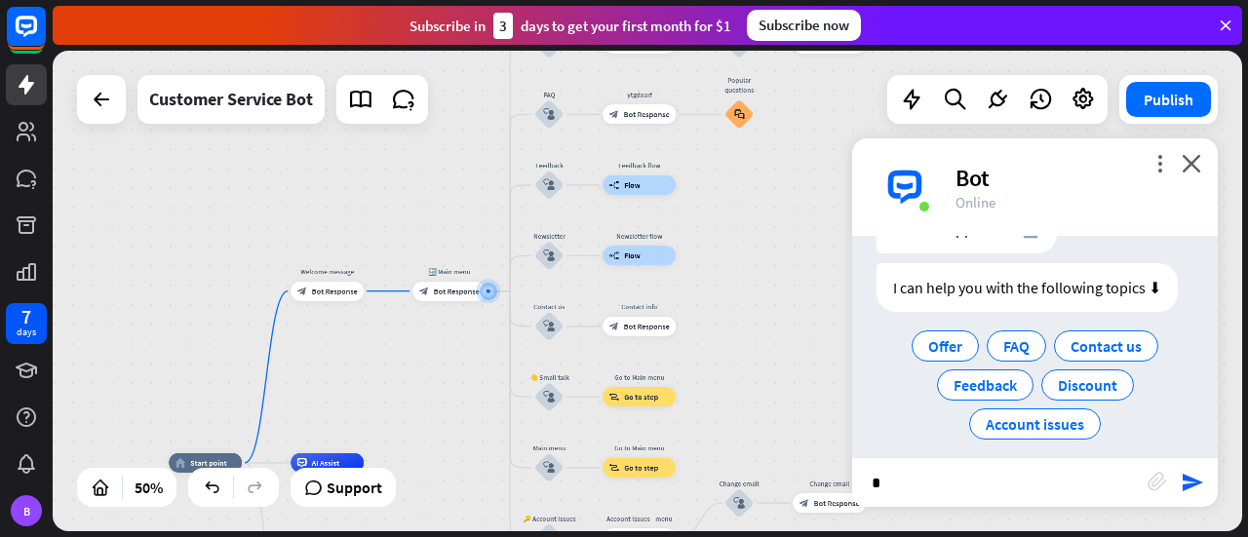
scroll to position [102, 0]
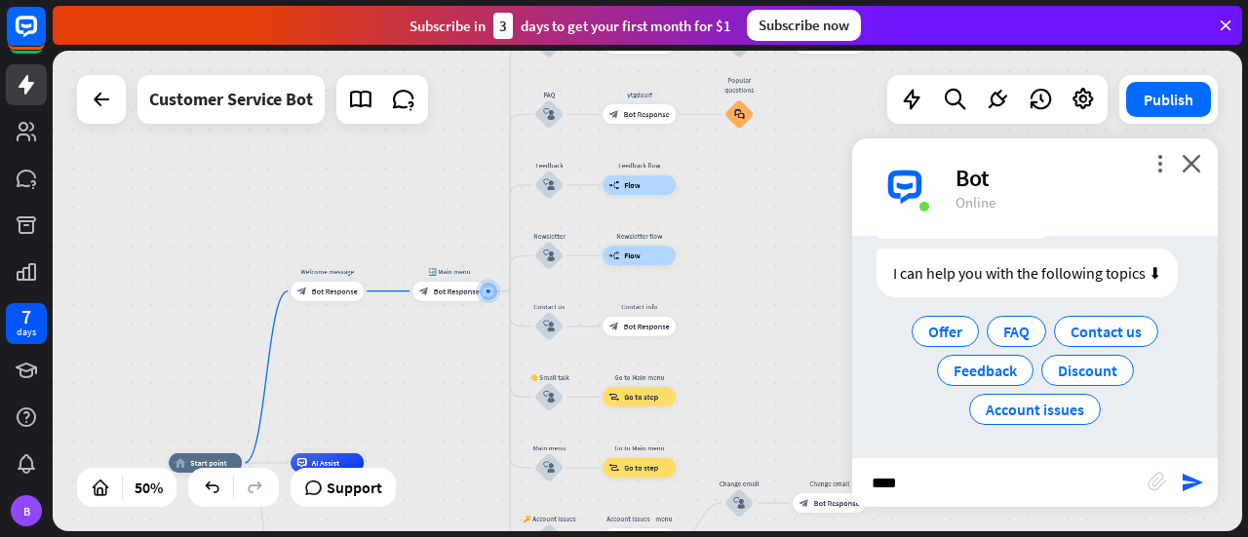
type input "*****"
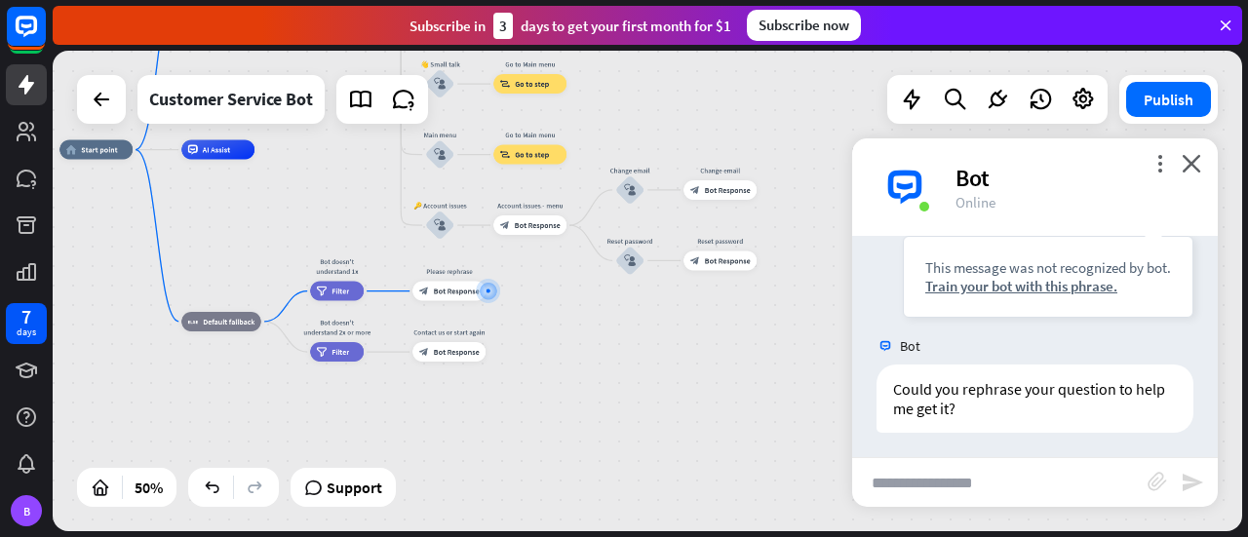
scroll to position [282, 0]
click at [1183, 174] on div "Bot" at bounding box center [1074, 178] width 239 height 30
click at [1188, 167] on icon "close" at bounding box center [1191, 163] width 19 height 19
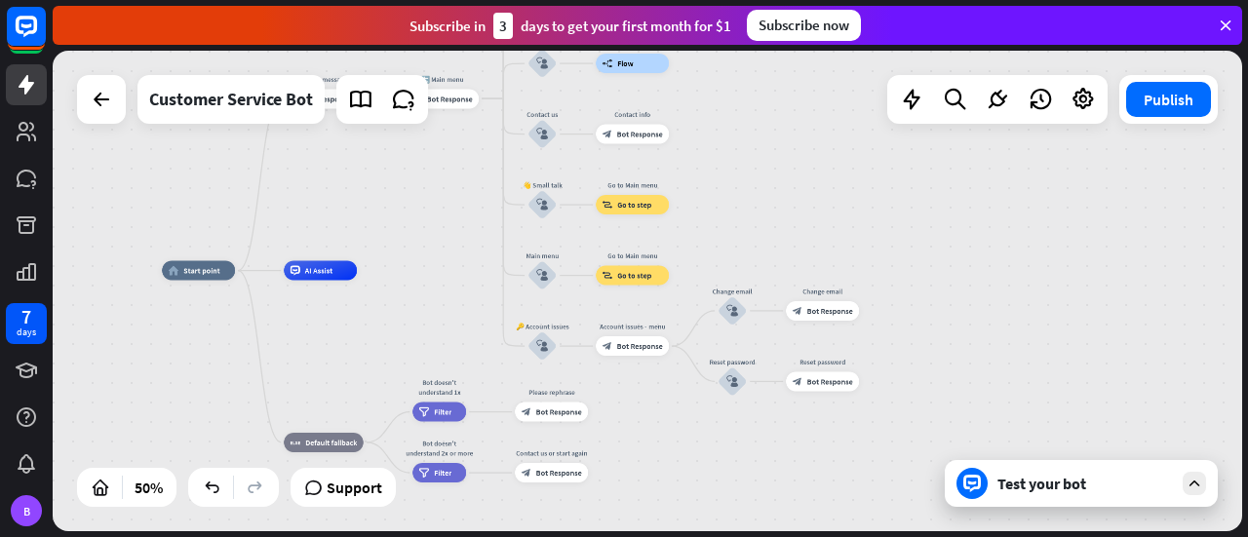
drag, startPoint x: 911, startPoint y: 227, endPoint x: 1046, endPoint y: 368, distance: 195.1
click at [1046, 368] on div "home_2 Start point Welcome message block_bot_response Bot Response 🔙 Main menu …" at bounding box center [647, 291] width 1189 height 481
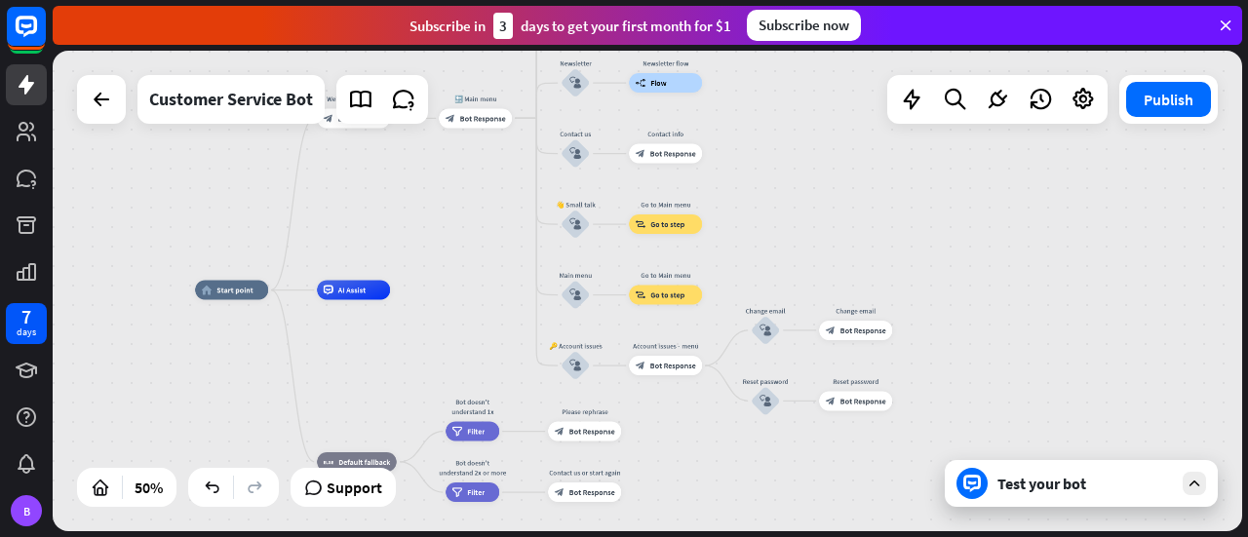
click at [1057, 488] on div "Test your bot" at bounding box center [1084, 483] width 175 height 19
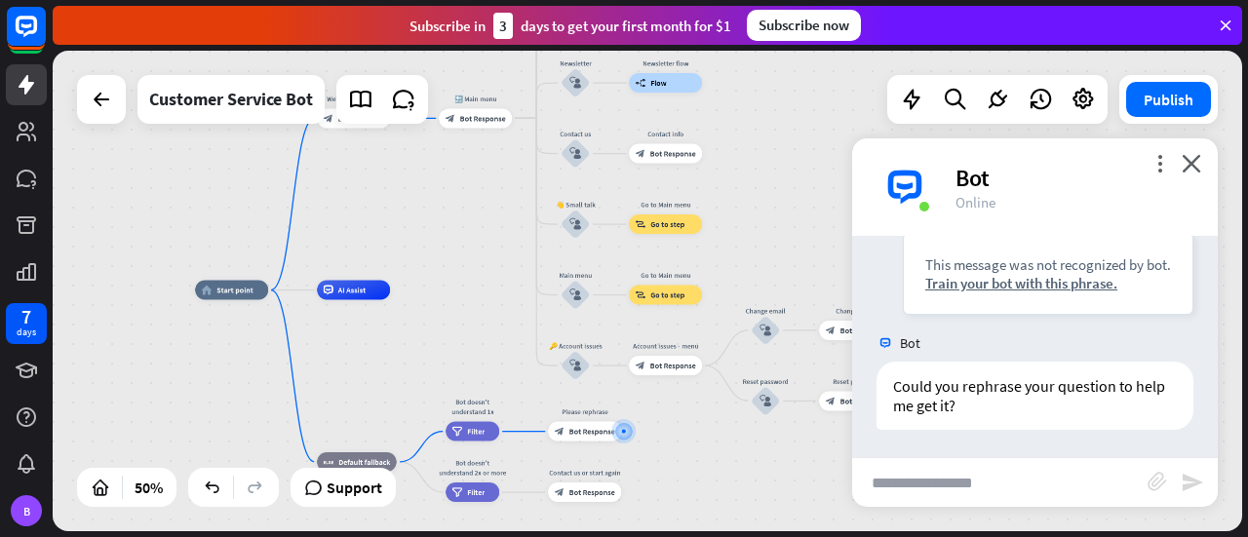
click at [1180, 169] on div "Bot" at bounding box center [1074, 178] width 239 height 30
click at [1188, 160] on icon "close" at bounding box center [1191, 163] width 19 height 19
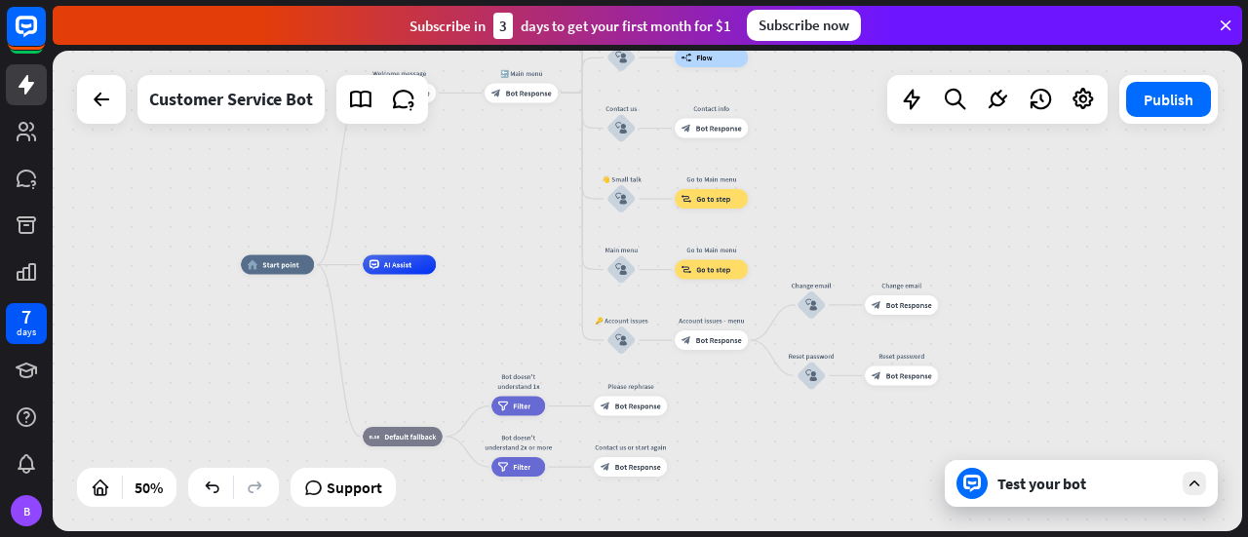
drag, startPoint x: 942, startPoint y: 204, endPoint x: 928, endPoint y: 177, distance: 29.7
click at [992, 171] on div "home_2 Start point Welcome message block_bot_response Bot Response 🔙 Main menu …" at bounding box center [647, 291] width 1189 height 481
click at [408, 274] on div "Edit name more_horiz plus AI Assist" at bounding box center [399, 263] width 73 height 19
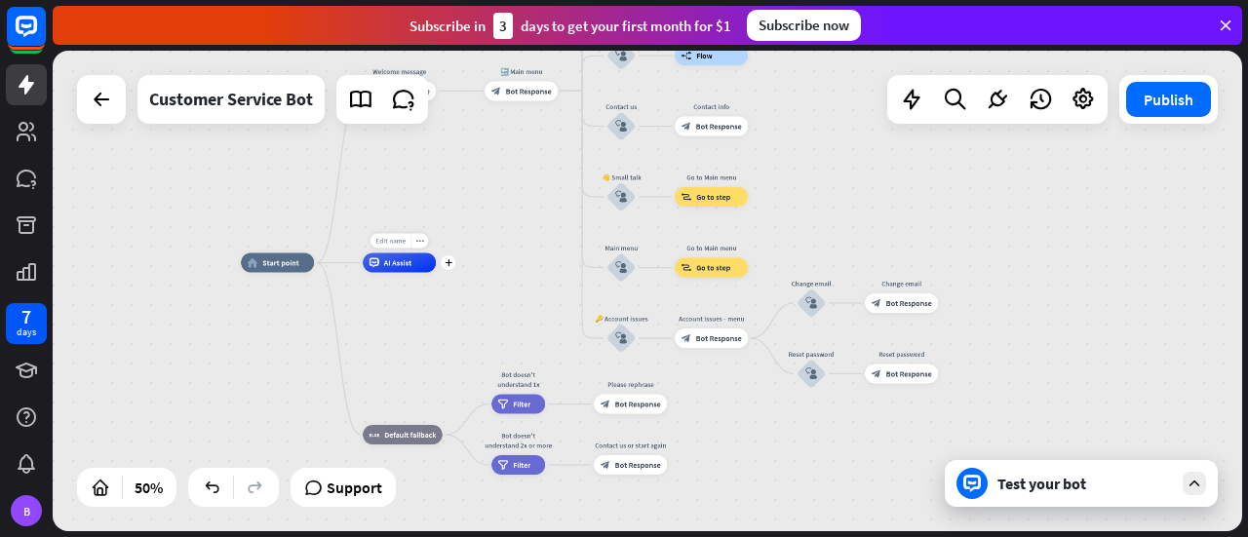
click at [405, 246] on div "Edit name" at bounding box center [390, 241] width 40 height 15
type input "******"
click at [503, 281] on div "home_2 Start point Welcome message block_bot_response Bot Response 🔙 Main menu …" at bounding box center [647, 291] width 1189 height 481
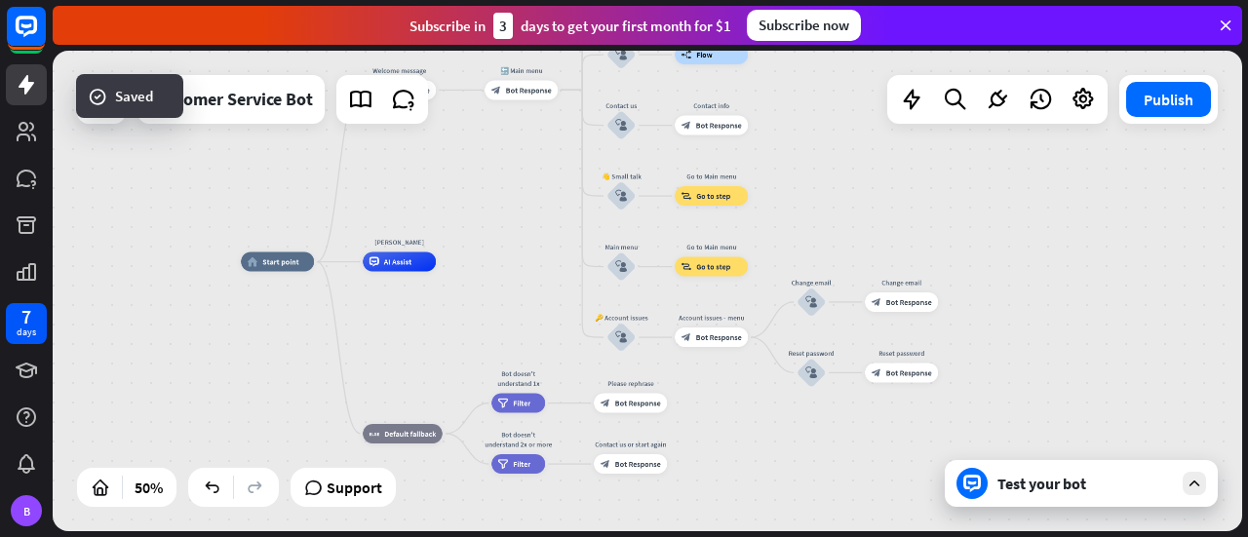
click at [1153, 475] on div "Test your bot" at bounding box center [1084, 483] width 175 height 19
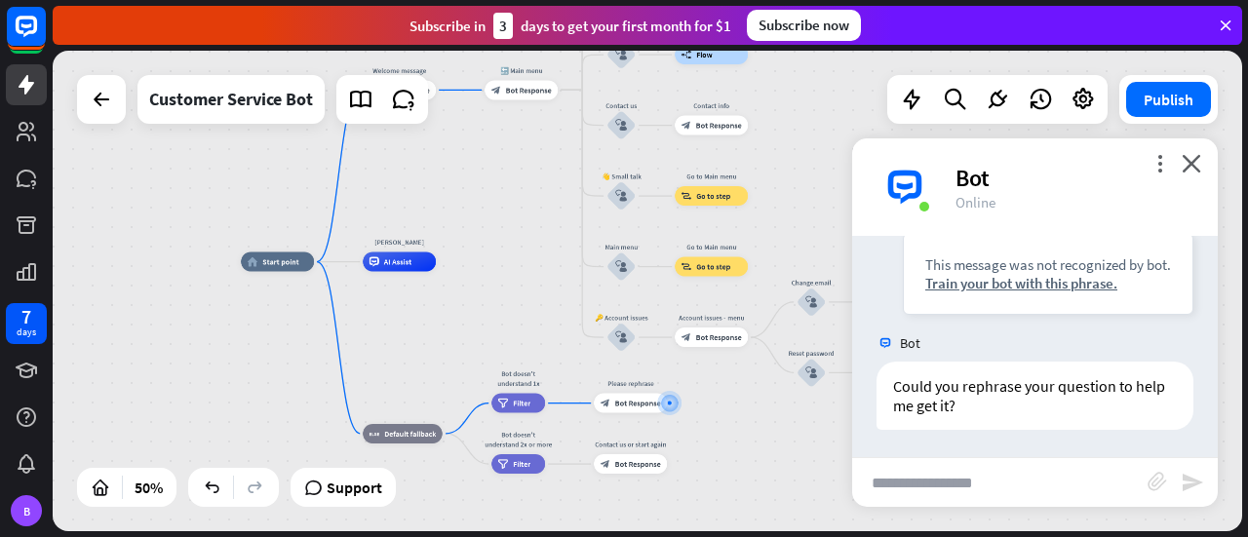
click at [1083, 176] on div "Bot" at bounding box center [1074, 178] width 239 height 30
click at [989, 461] on input "text" at bounding box center [999, 482] width 295 height 49
type input "***"
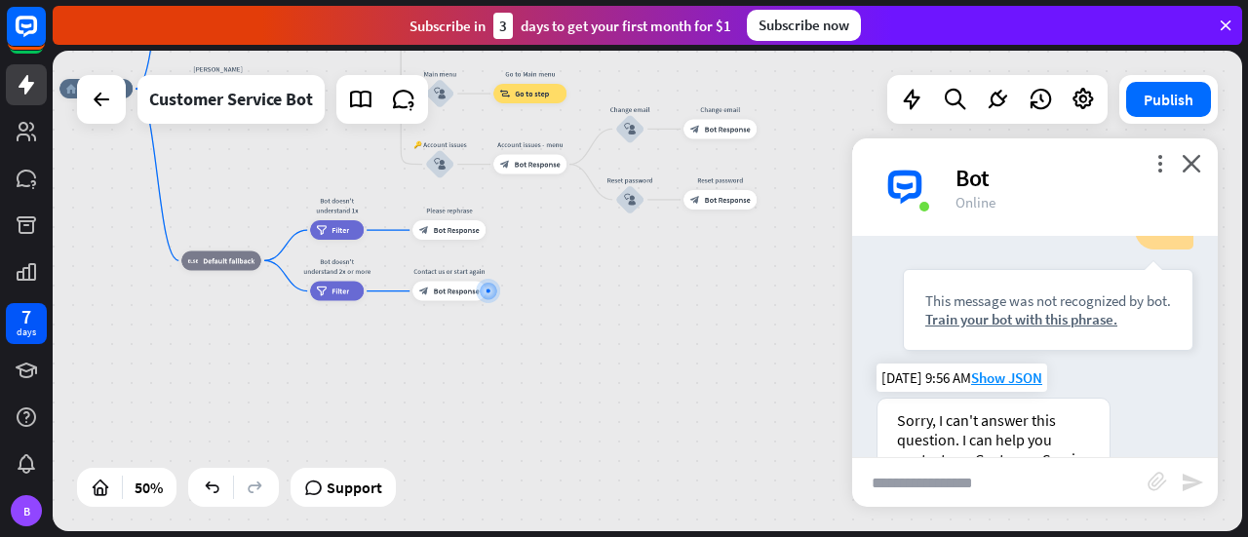
scroll to position [655, 0]
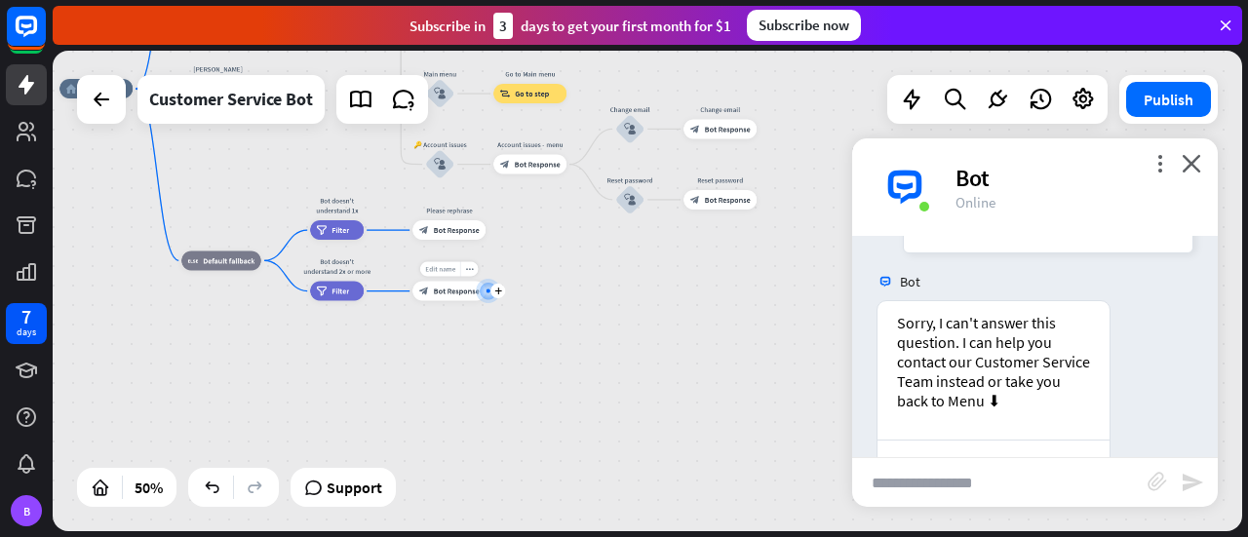
click at [449, 272] on span "Edit name" at bounding box center [440, 269] width 30 height 9
click at [993, 463] on input "text" at bounding box center [999, 482] width 295 height 49
type input "*"
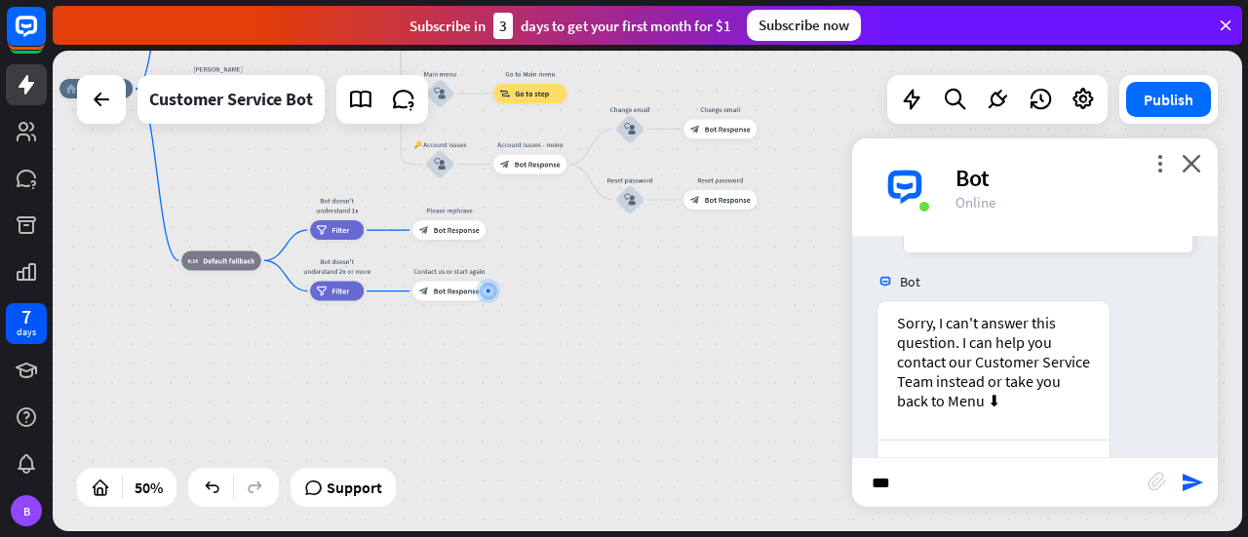
type input "****"
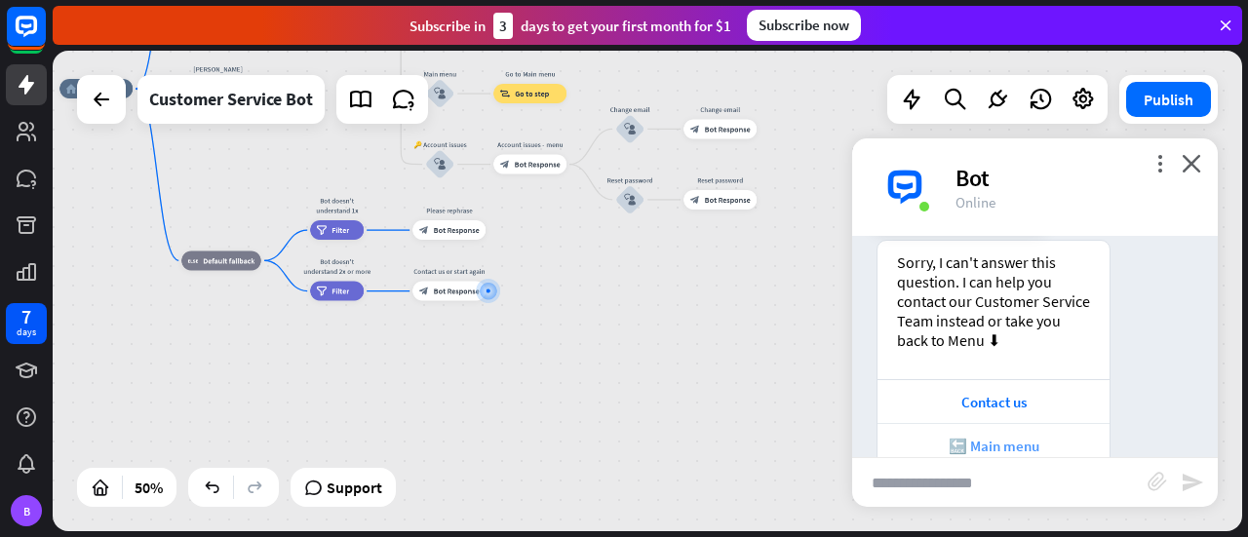
scroll to position [1125, 0]
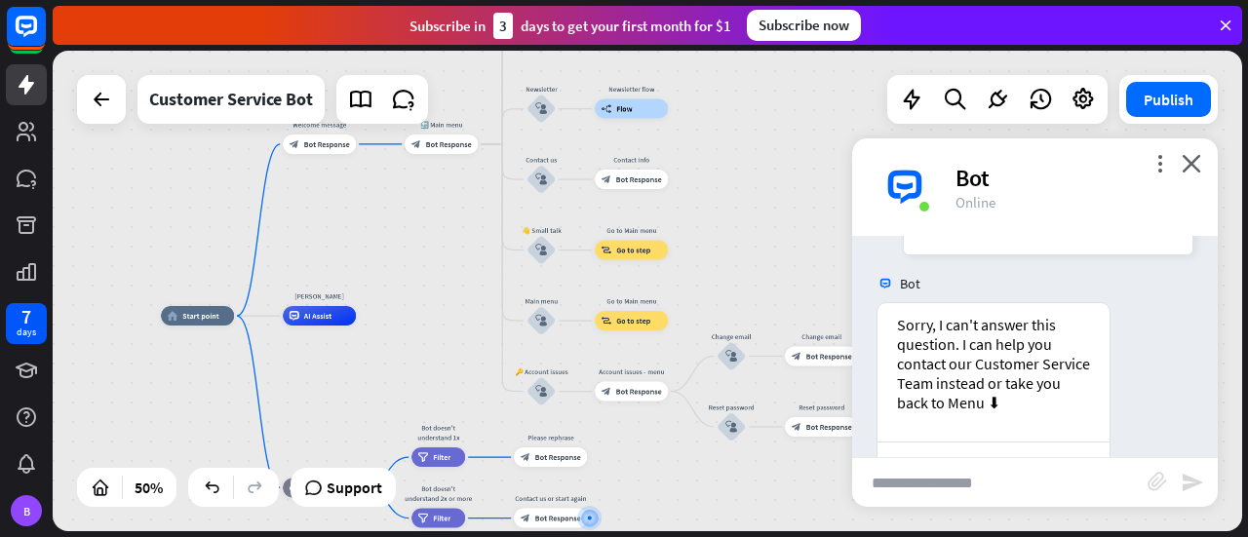
drag, startPoint x: 700, startPoint y: 299, endPoint x: 801, endPoint y: 526, distance: 248.8
click at [801, 526] on div "home_2 Start point Welcome message block_bot_response Bot Response 🔙 Main menu …" at bounding box center [647, 291] width 1189 height 481
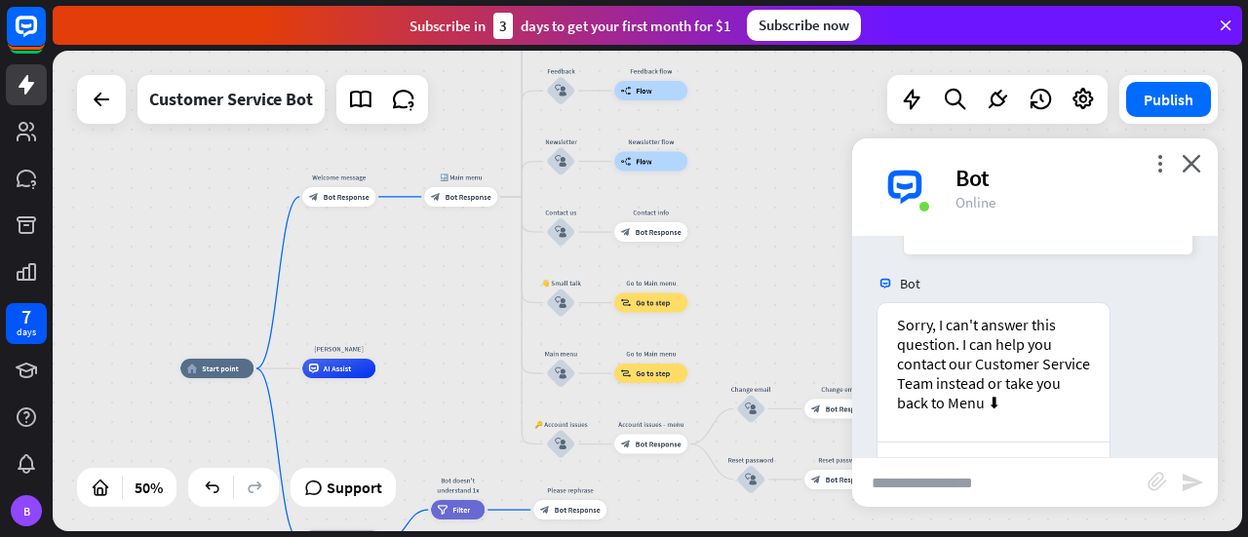
drag, startPoint x: 445, startPoint y: 279, endPoint x: 464, endPoint y: 331, distance: 56.1
click at [464, 331] on div "home_2 Start point Welcome message block_bot_response Bot Response 🔙 Main menu …" at bounding box center [647, 291] width 1189 height 481
click at [347, 272] on div "home_2 Start point Welcome message block_bot_response Bot Response 🔙 Main menu …" at bounding box center [647, 291] width 1189 height 481
click at [347, 370] on span "AI Assist" at bounding box center [338, 369] width 28 height 10
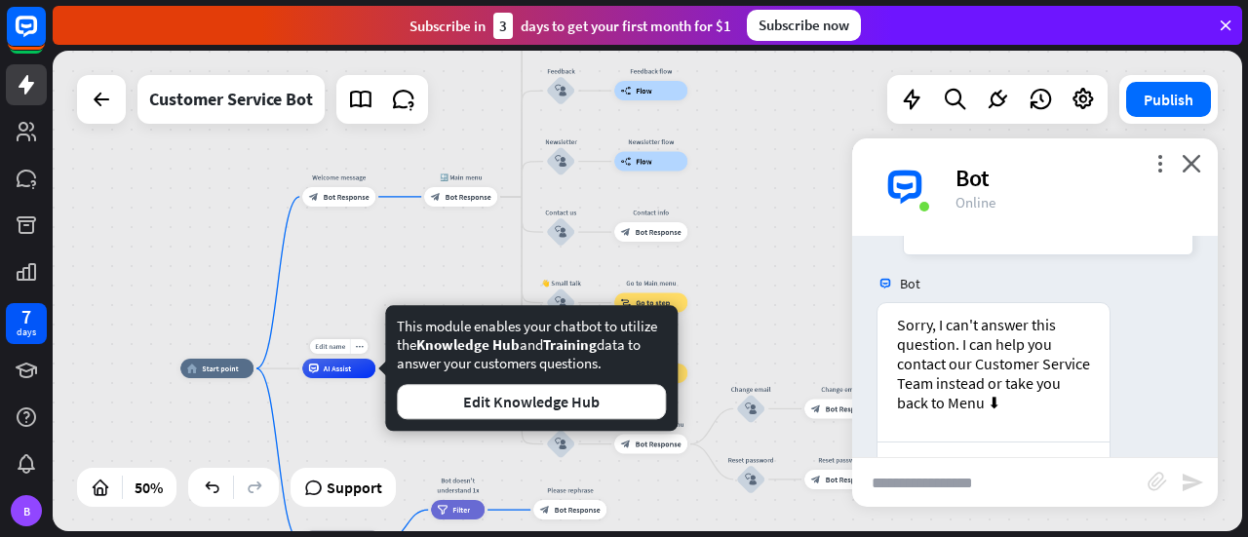
click at [343, 359] on div "Edit name more_horiz plus AI Assist" at bounding box center [338, 368] width 73 height 19
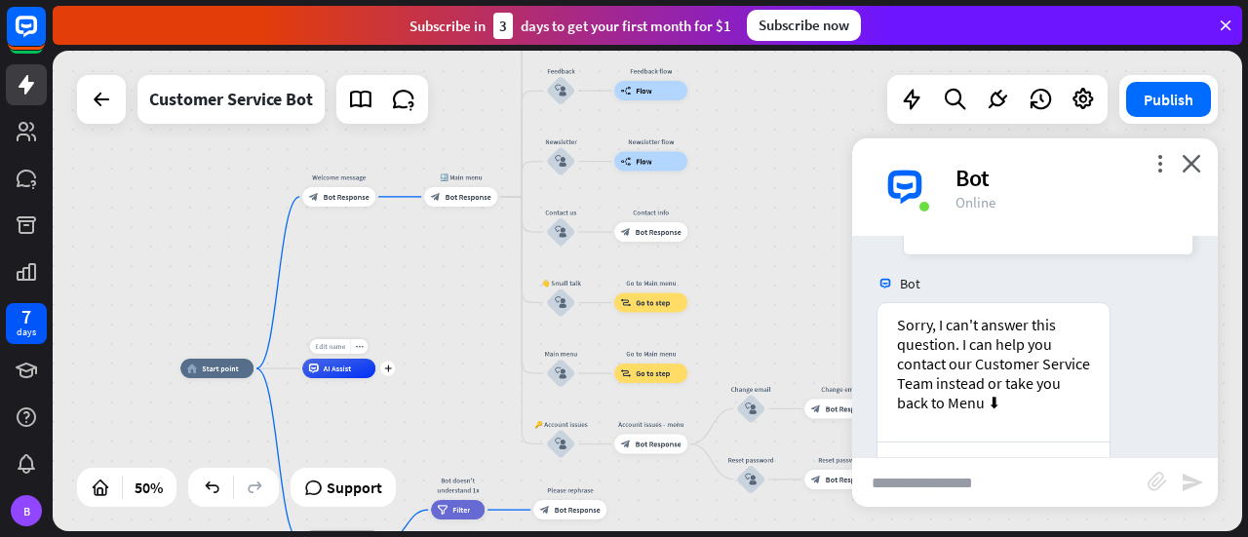
click at [335, 350] on span "Edit name" at bounding box center [330, 346] width 30 height 9
click at [216, 378] on div "Edit name more_horiz plus home_2 Start point" at bounding box center [216, 368] width 73 height 19
click at [216, 352] on div "Edit name" at bounding box center [208, 346] width 40 height 15
type input "***"
click at [331, 333] on div "*** home_2 Start point Welcome message block_bot_response Bot Response 🔙 Main m…" at bounding box center [647, 291] width 1189 height 481
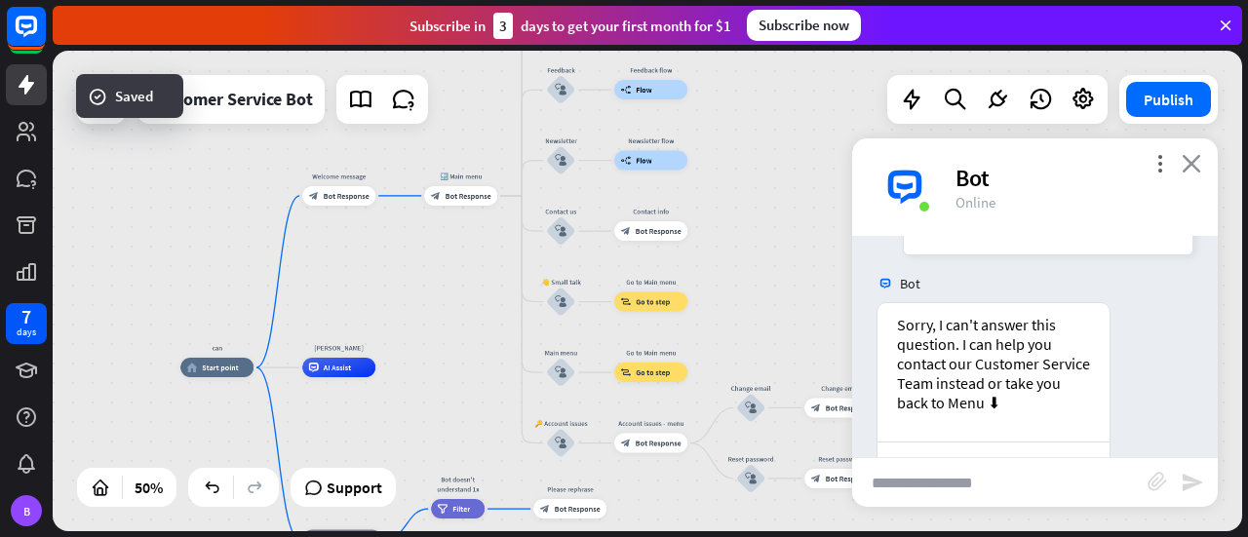
click at [1188, 170] on icon "close" at bounding box center [1191, 163] width 19 height 19
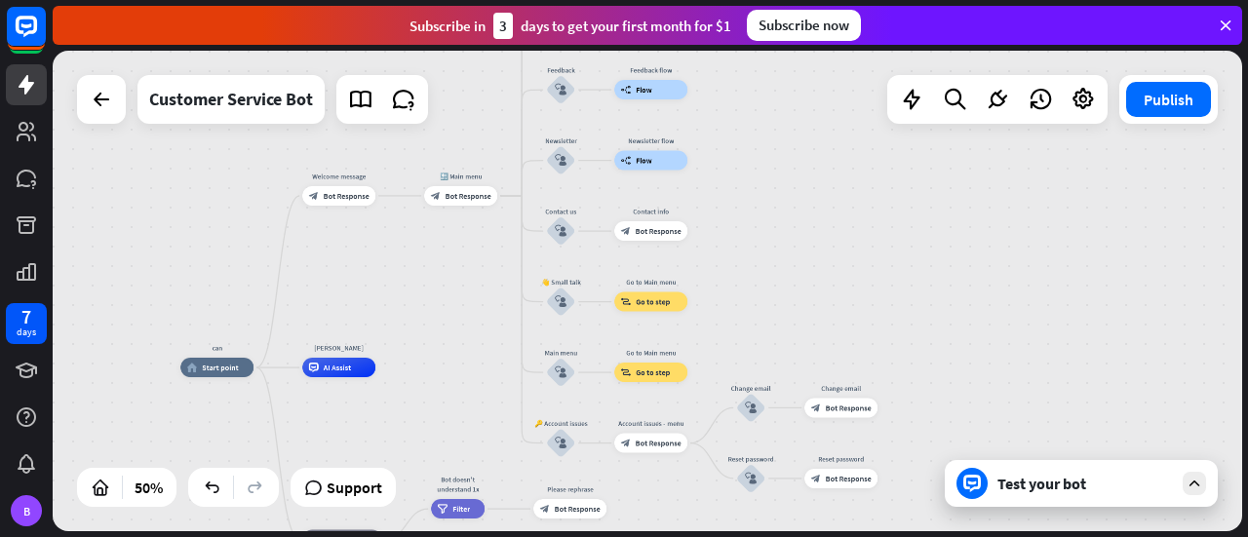
click at [1063, 485] on div "Test your bot" at bounding box center [1084, 483] width 175 height 19
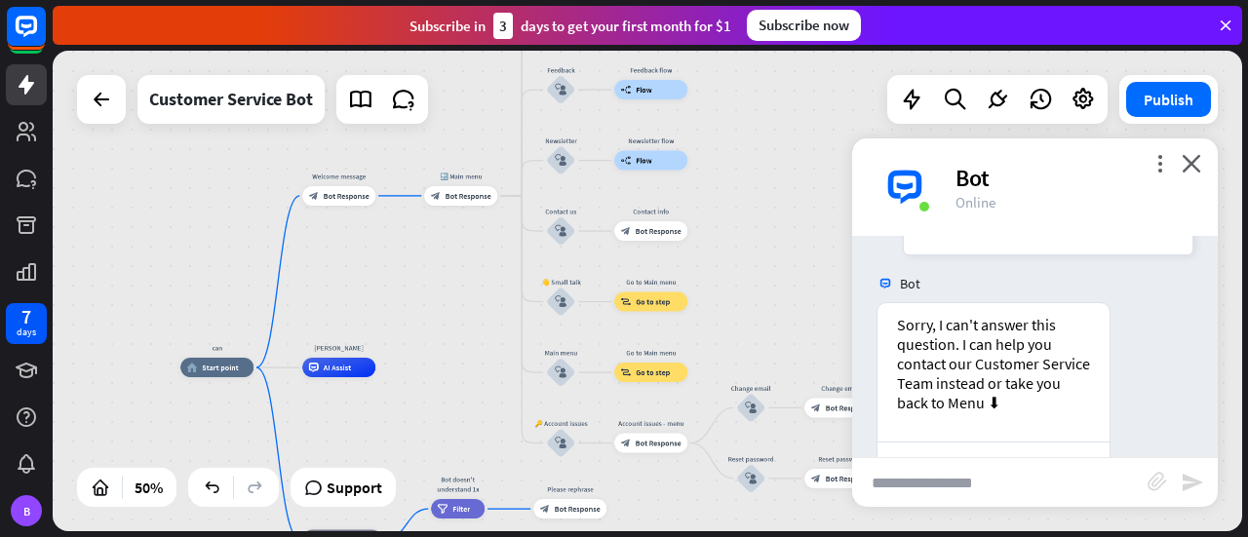
click at [1063, 485] on input "text" at bounding box center [999, 482] width 295 height 49
type input "*"
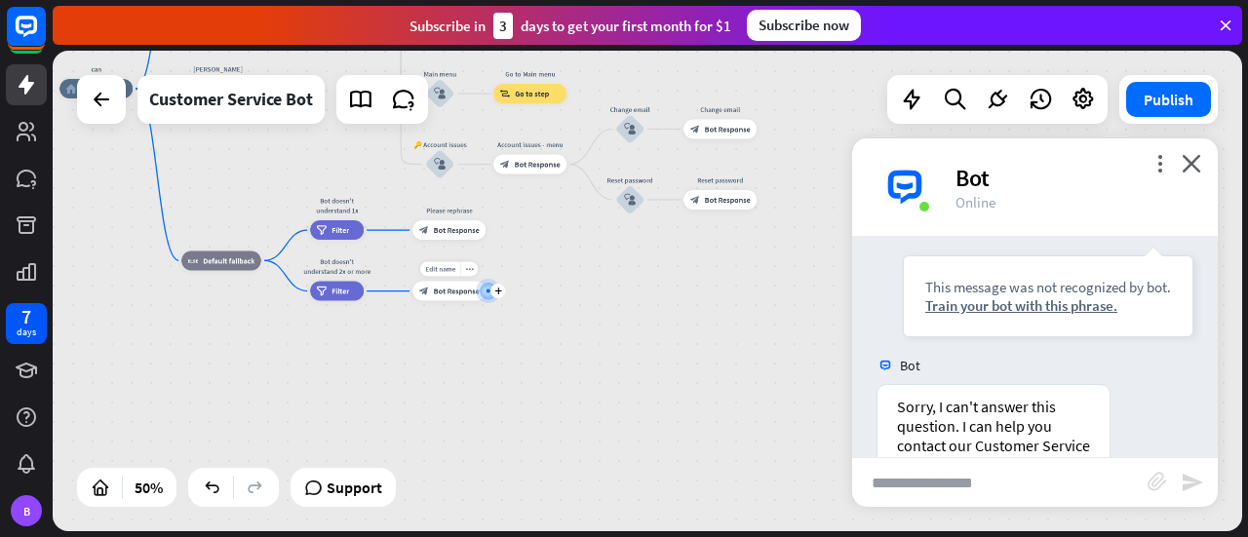
scroll to position [1694, 0]
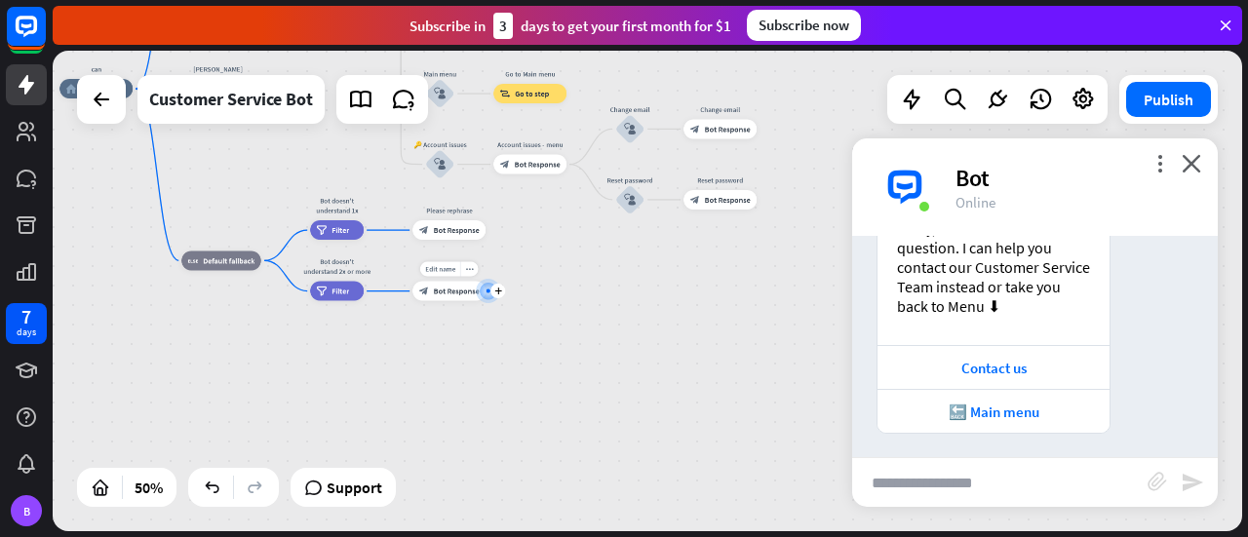
click at [485, 295] on div at bounding box center [489, 291] width 10 height 10
click at [482, 292] on div at bounding box center [488, 291] width 19 height 19
click at [494, 292] on icon "plus" at bounding box center [498, 291] width 8 height 7
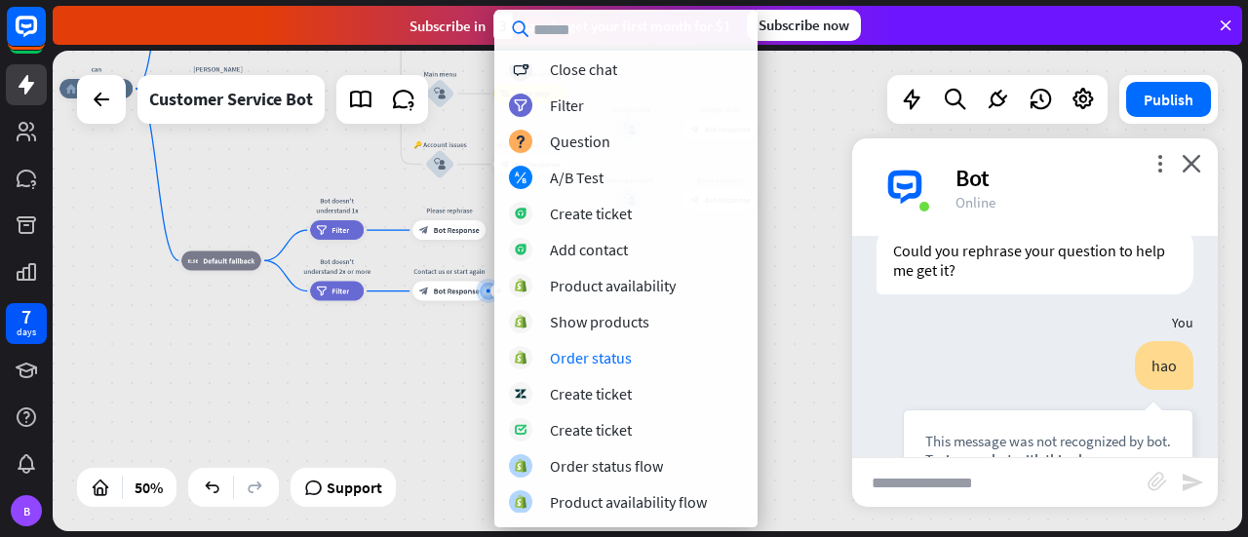
scroll to position [329, 0]
